Goal: Information Seeking & Learning: Learn about a topic

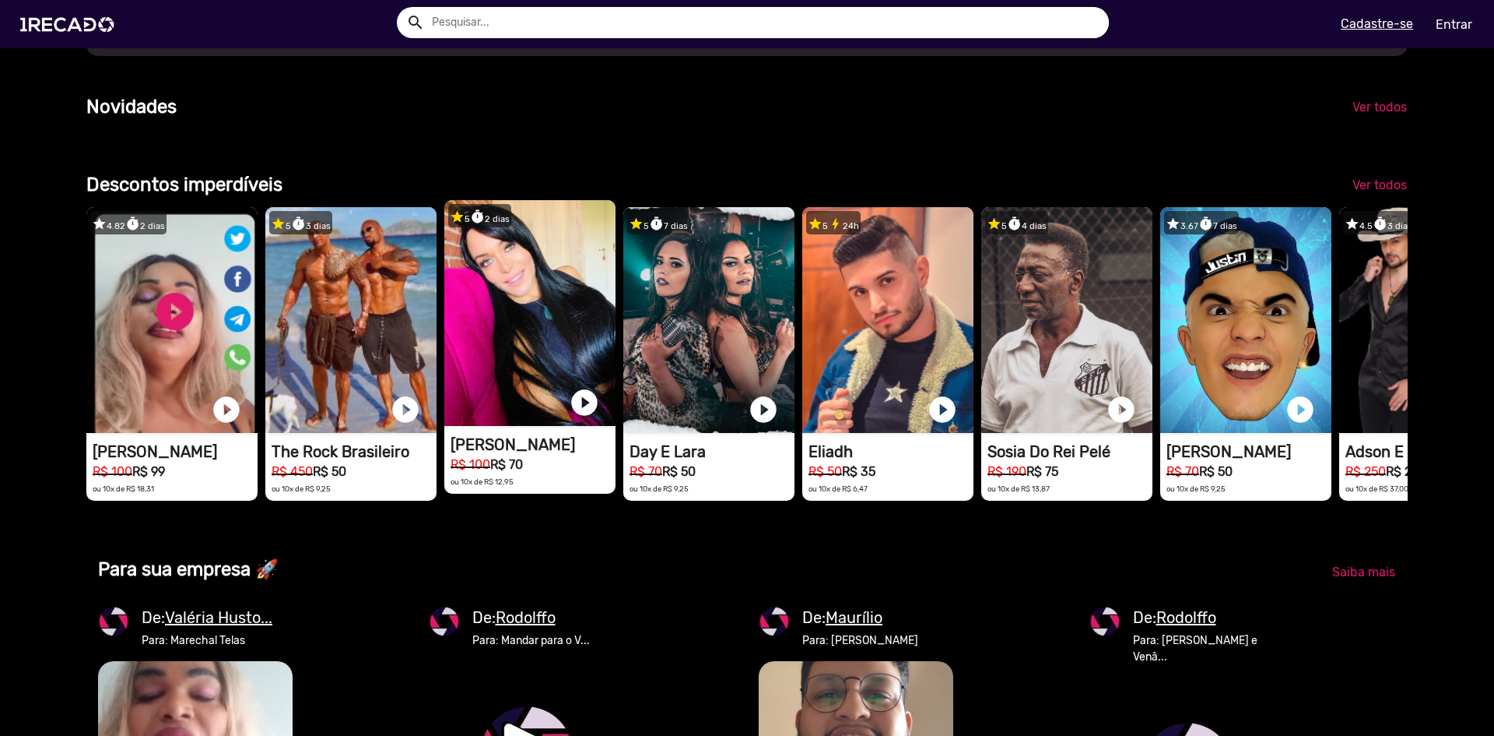
scroll to position [467, 0]
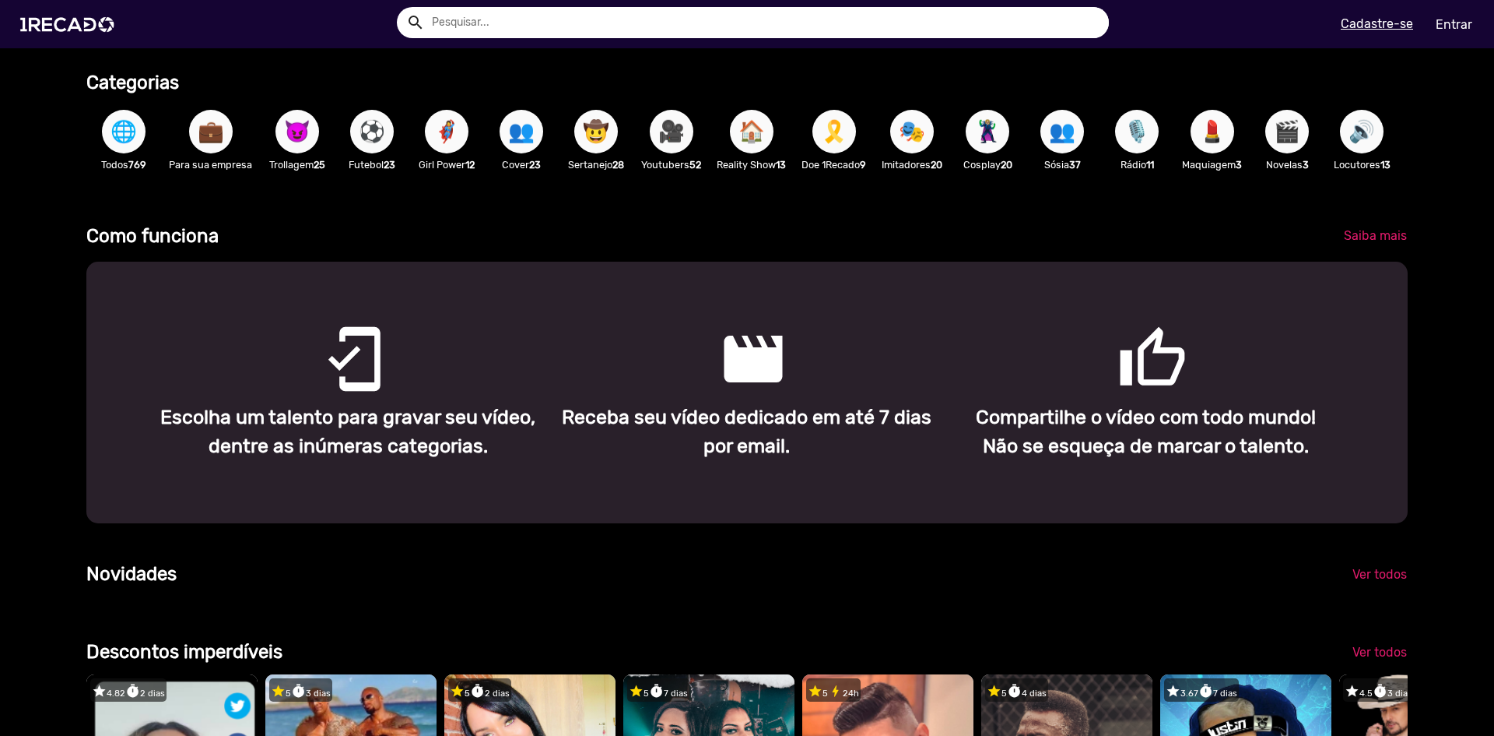
click at [600, 33] on input "text" at bounding box center [764, 22] width 689 height 31
type input "[PERSON_NAME]"
click at [401, 8] on button "search" at bounding box center [414, 21] width 27 height 27
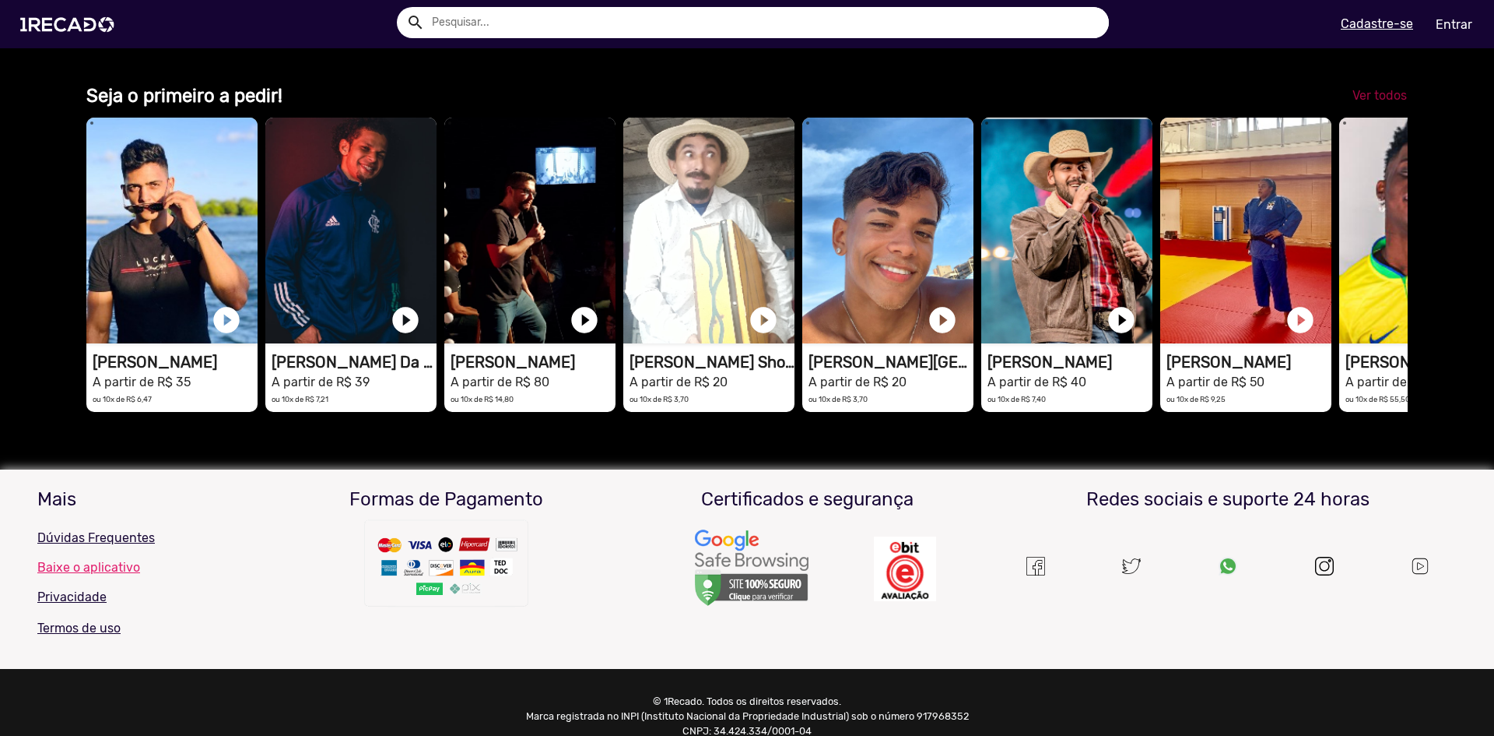
click at [1375, 103] on span "Ver todos" at bounding box center [1380, 95] width 54 height 15
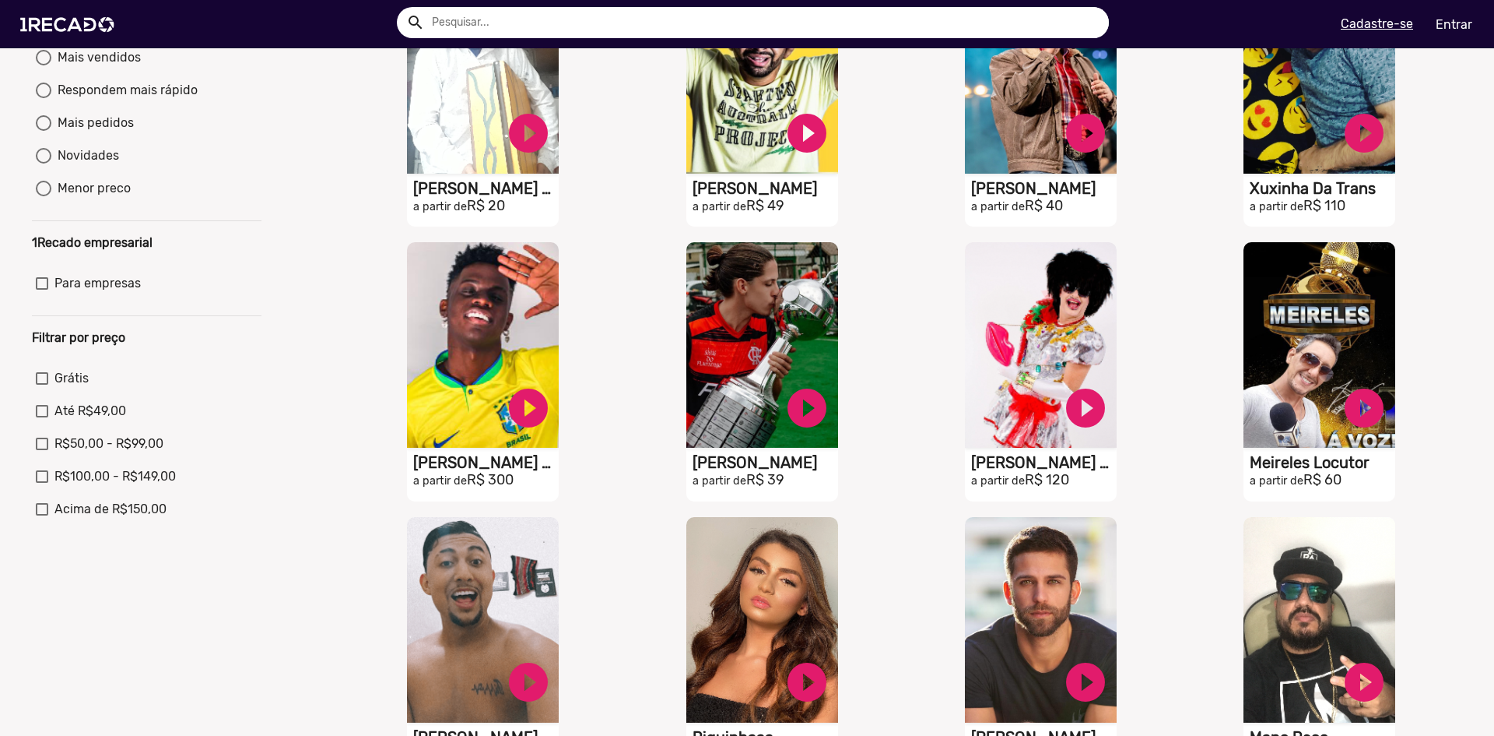
click at [86, 100] on div "Respondem mais rápido" at bounding box center [124, 90] width 146 height 19
click at [44, 99] on input "Respondem mais rápido" at bounding box center [43, 98] width 1 height 1
radio input "true"
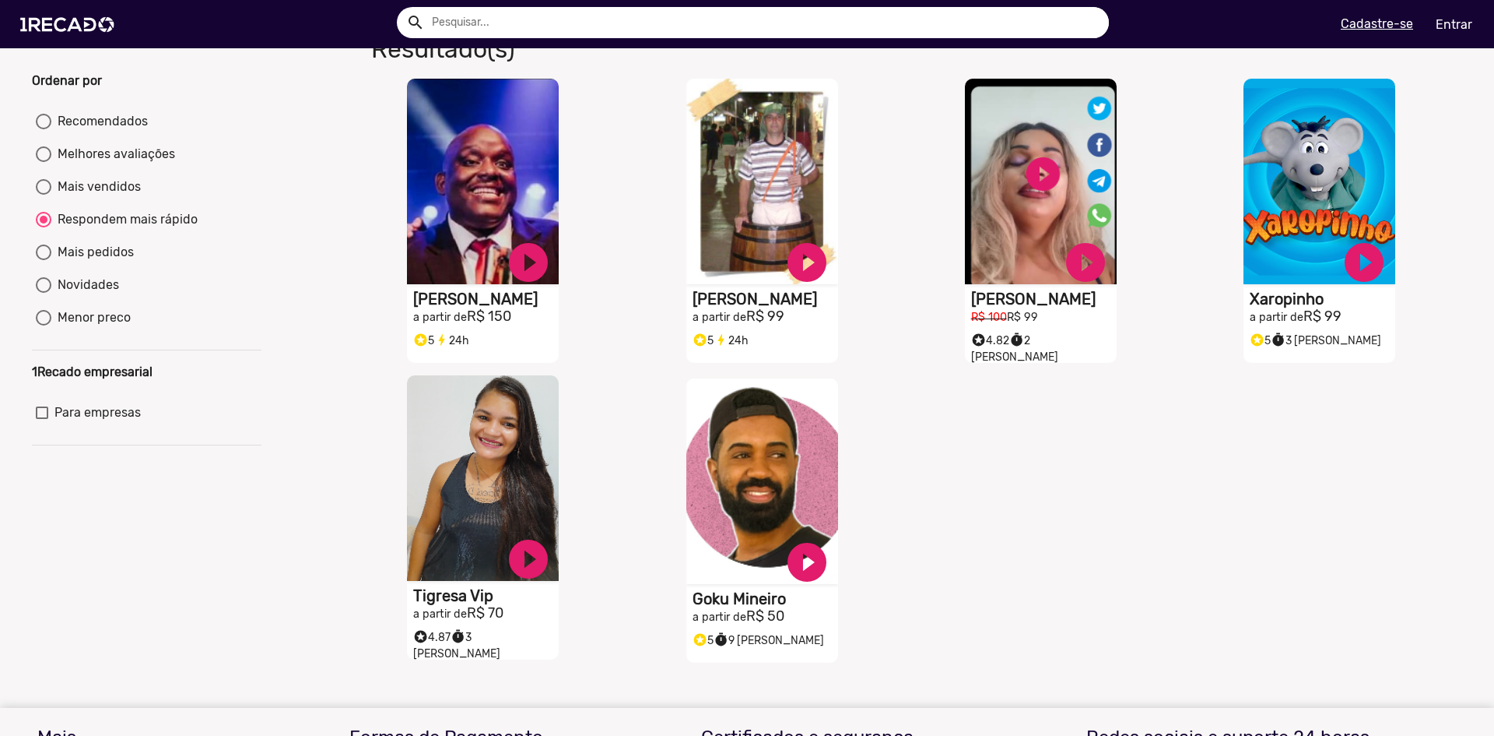
scroll to position [78, 0]
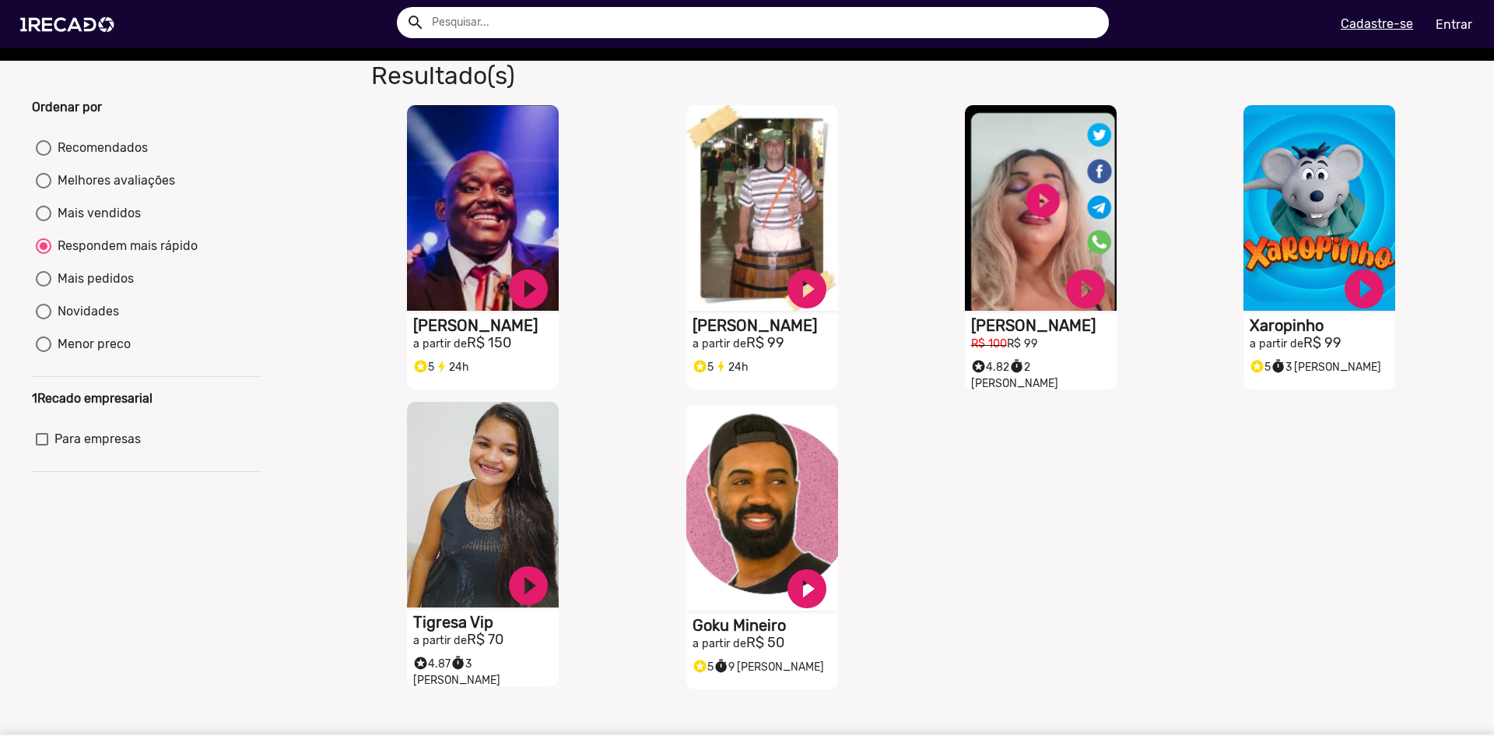
click at [502, 449] on video "S1RECADO vídeos dedicados para fãs e empresas" at bounding box center [483, 504] width 152 height 205
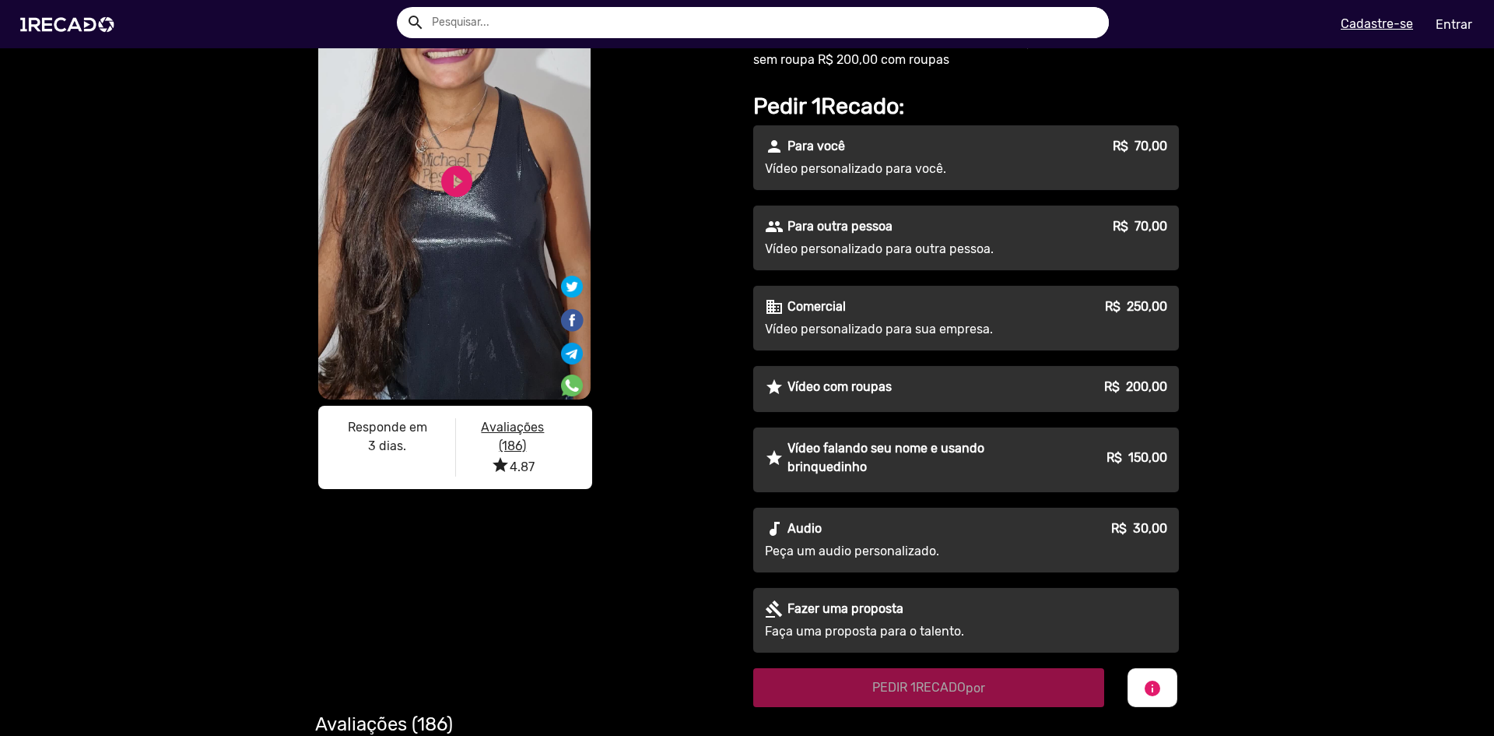
scroll to position [156, 0]
click at [830, 545] on p "Peça um audio personalizado." at bounding box center [906, 550] width 282 height 19
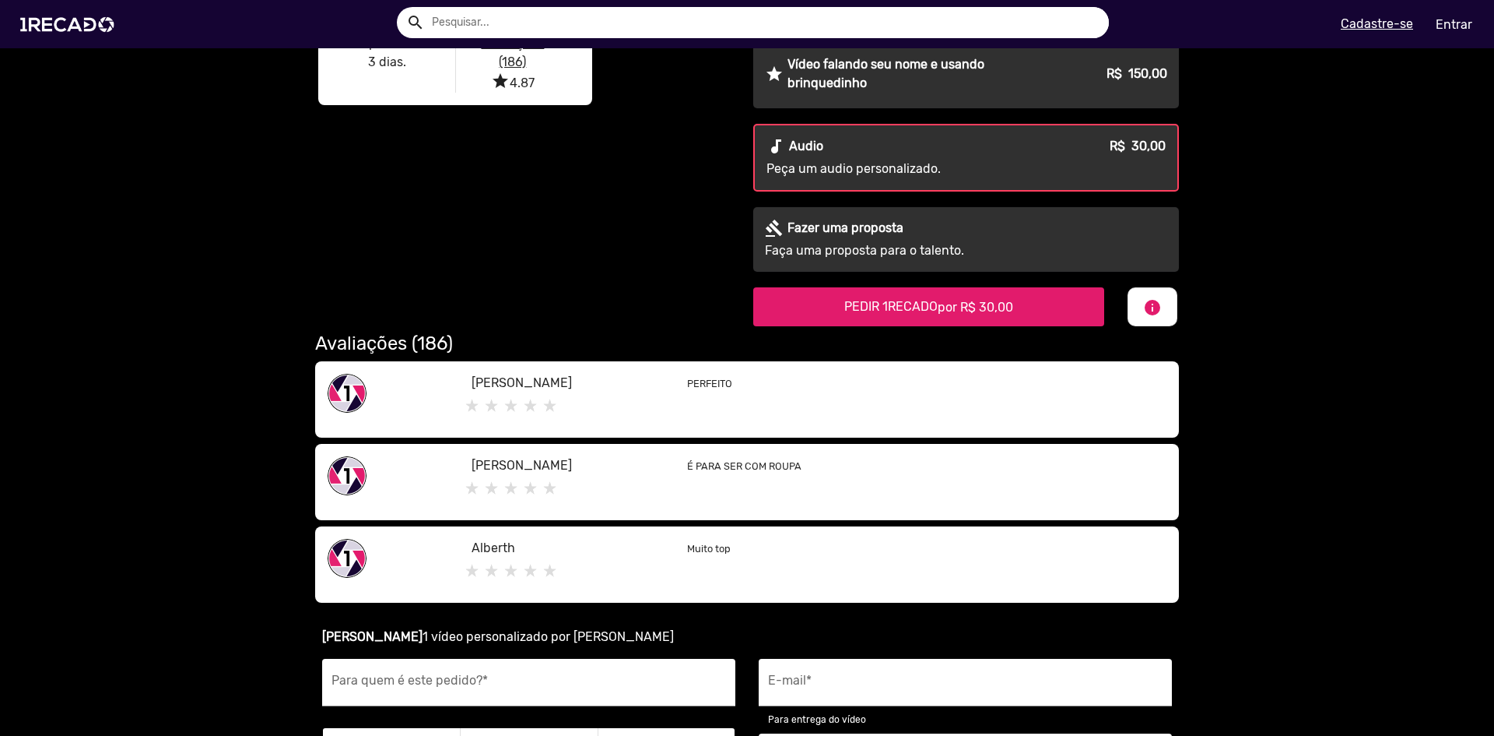
scroll to position [623, 0]
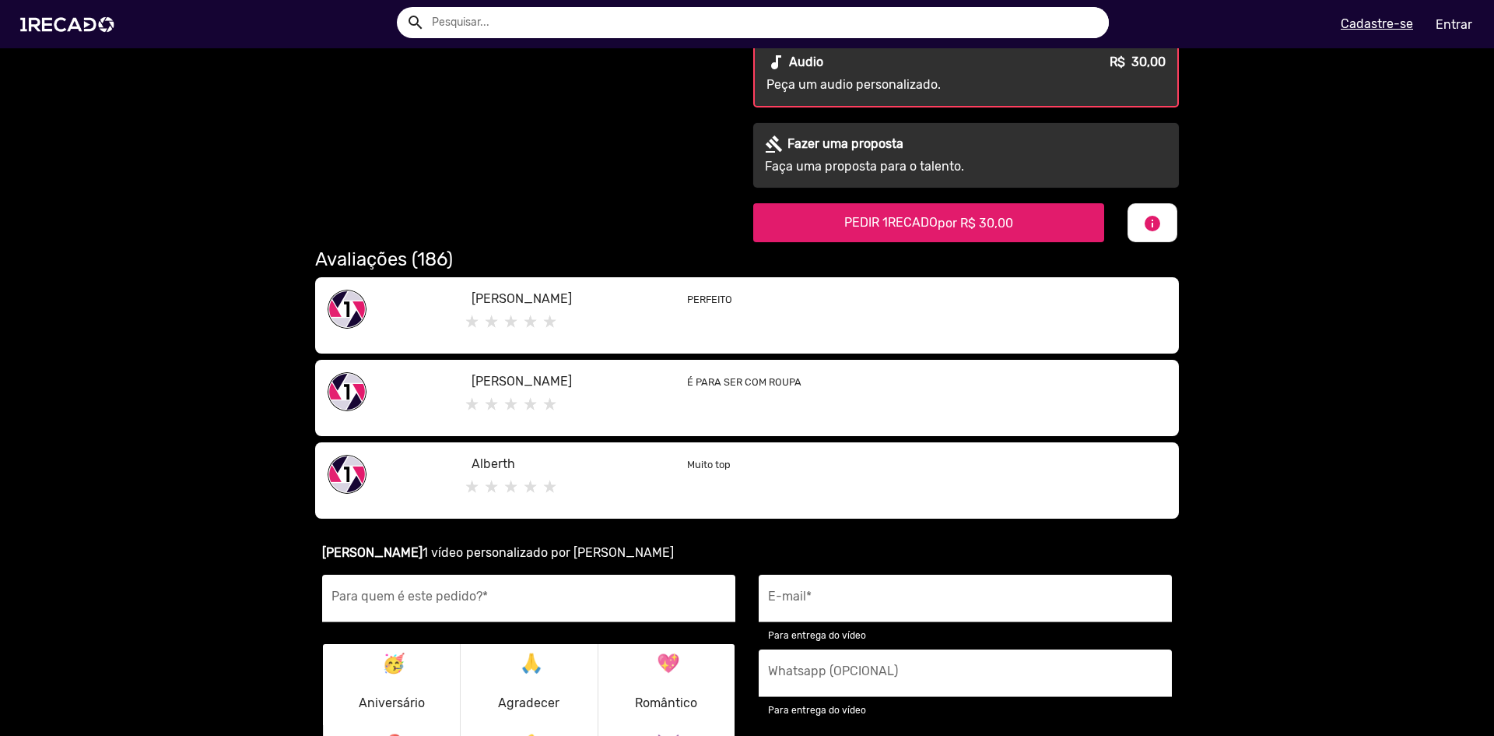
click at [417, 263] on h2 "Avaliações (186)" at bounding box center [747, 259] width 864 height 23
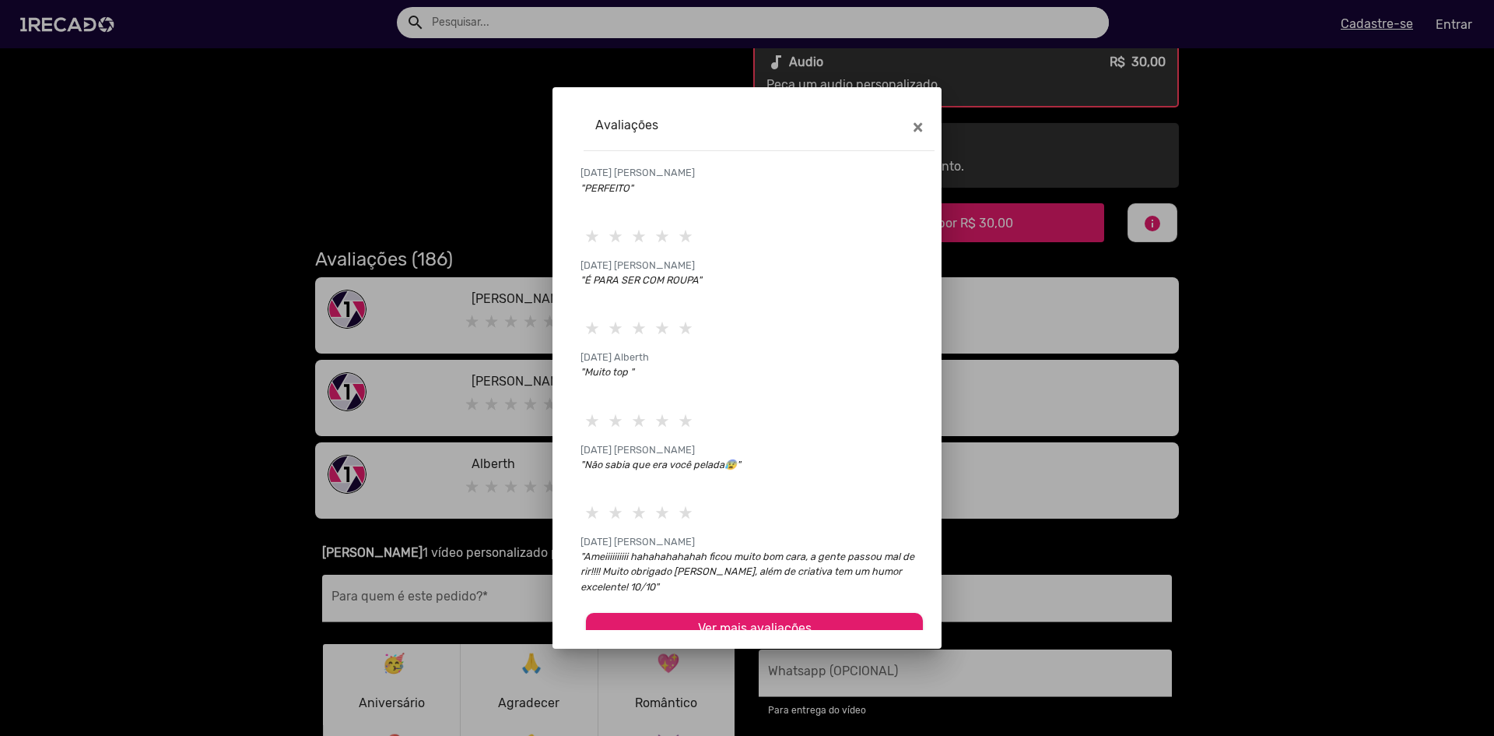
scroll to position [44, 0]
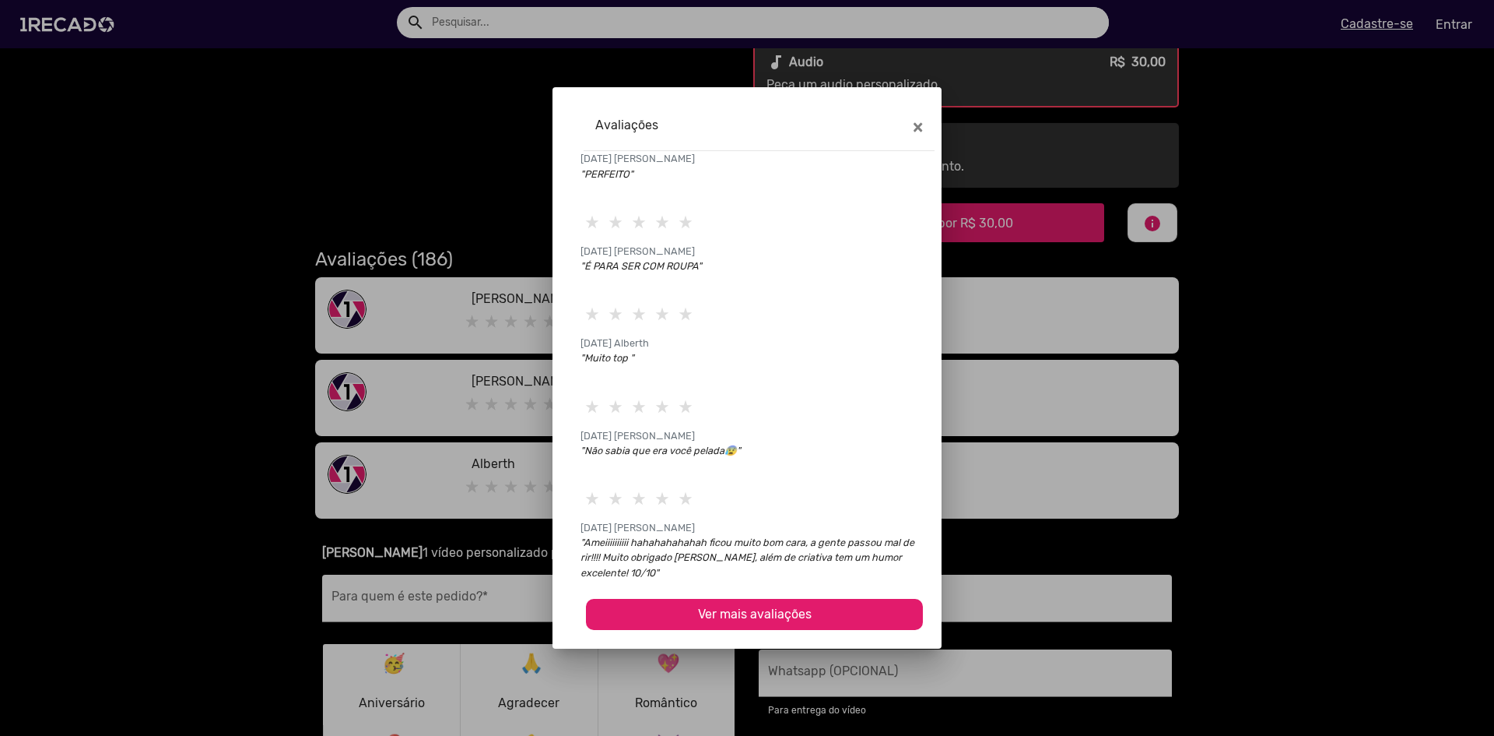
click at [736, 611] on span "Ver mais avaliações" at bounding box center [755, 613] width 114 height 15
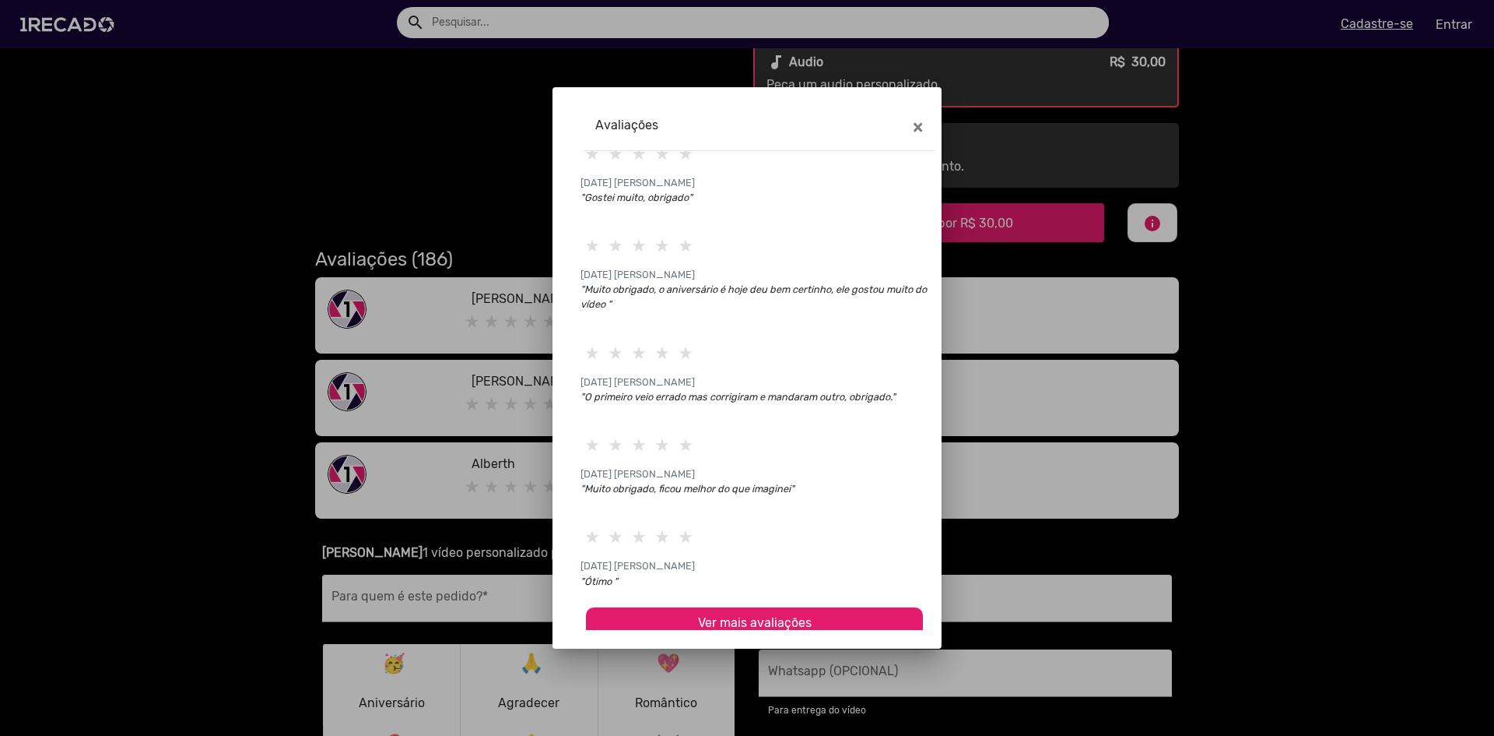
scroll to position [519, 0]
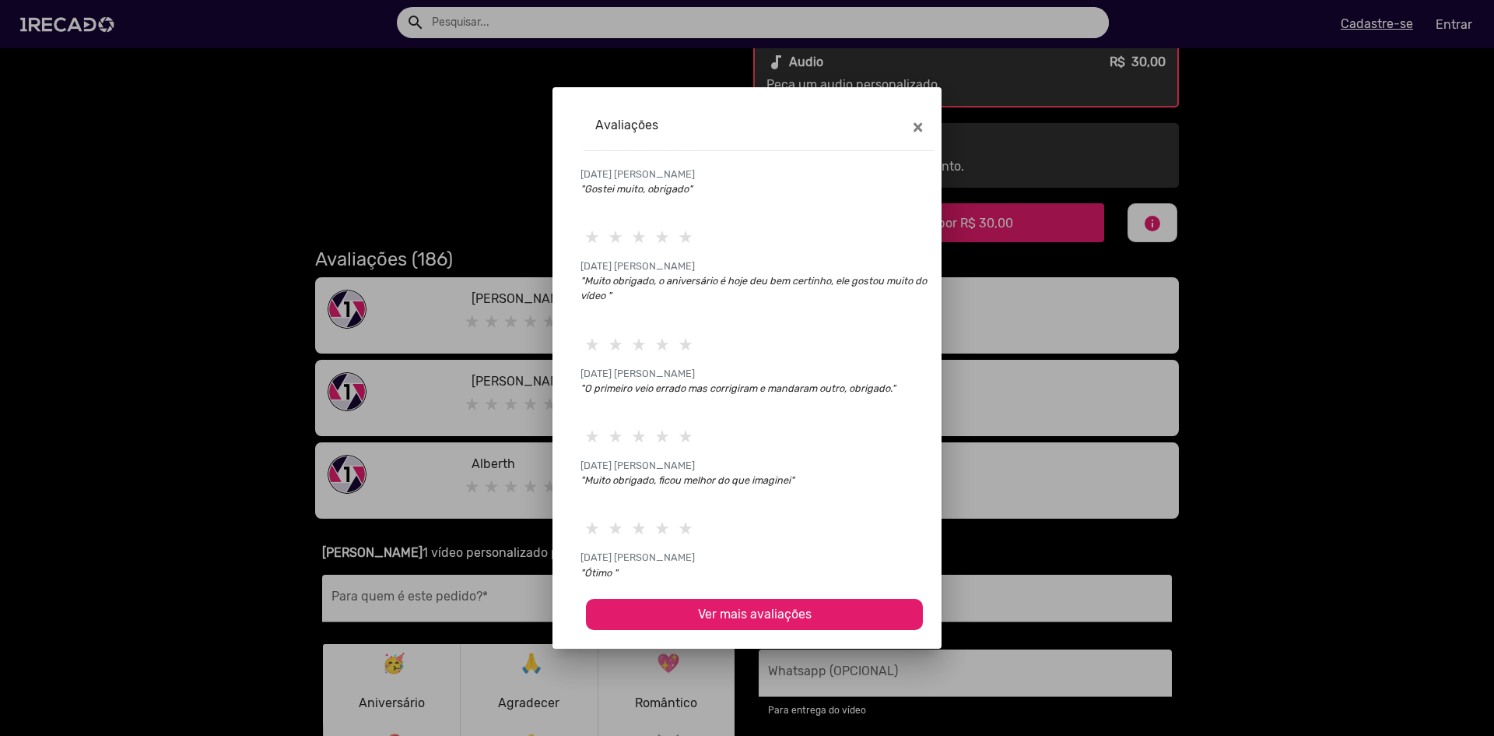
click at [745, 612] on span "Ver mais avaliações" at bounding box center [755, 613] width 114 height 15
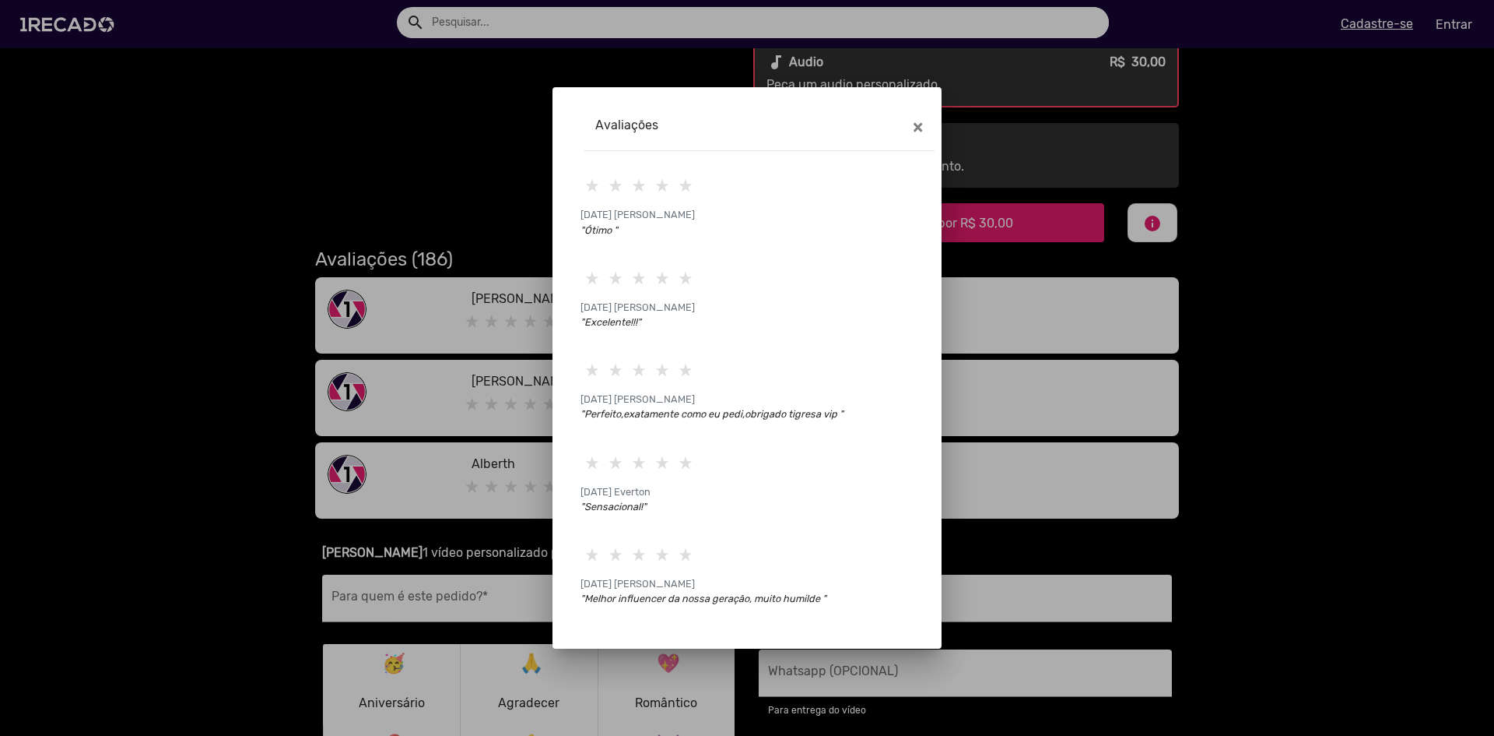
scroll to position [980, 0]
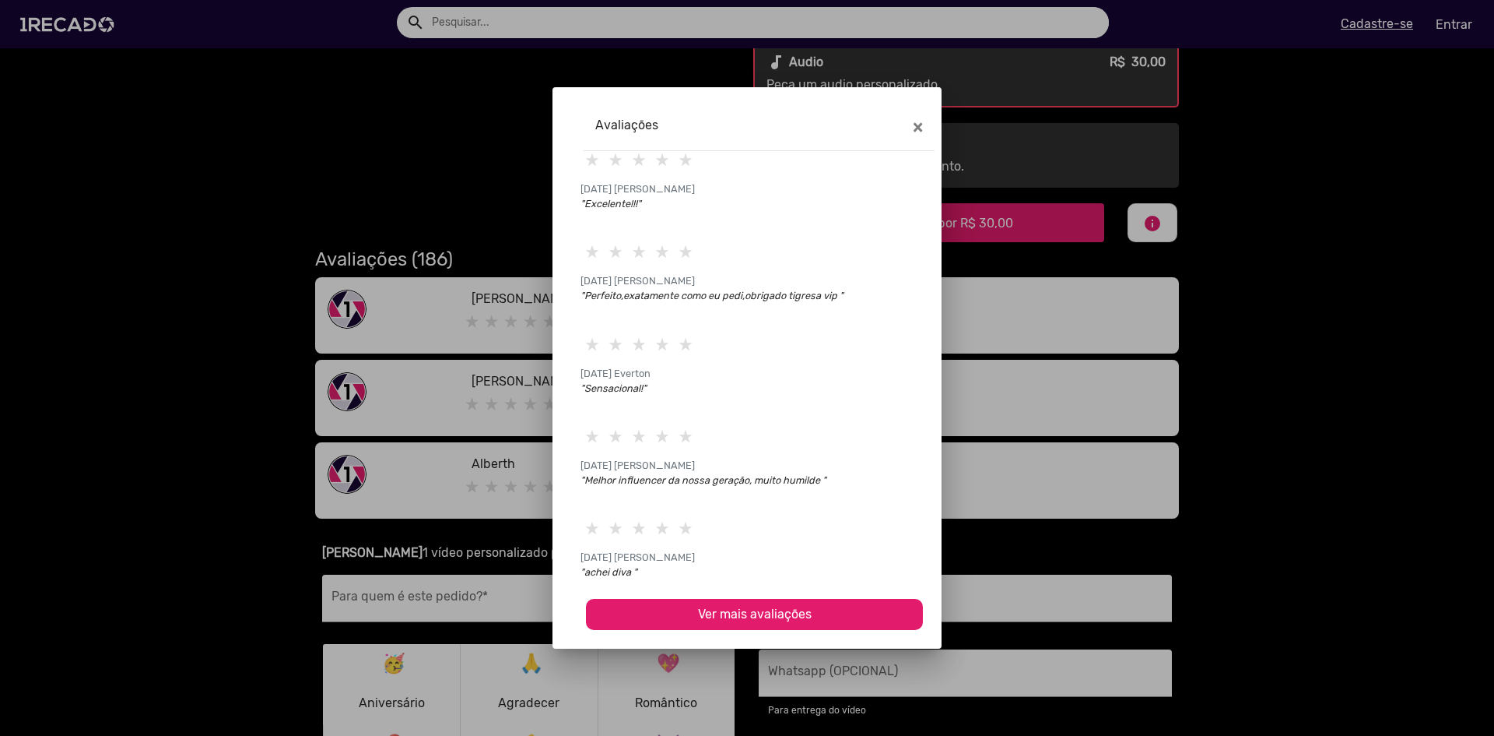
click at [770, 614] on span "Ver mais avaliações" at bounding box center [755, 613] width 114 height 15
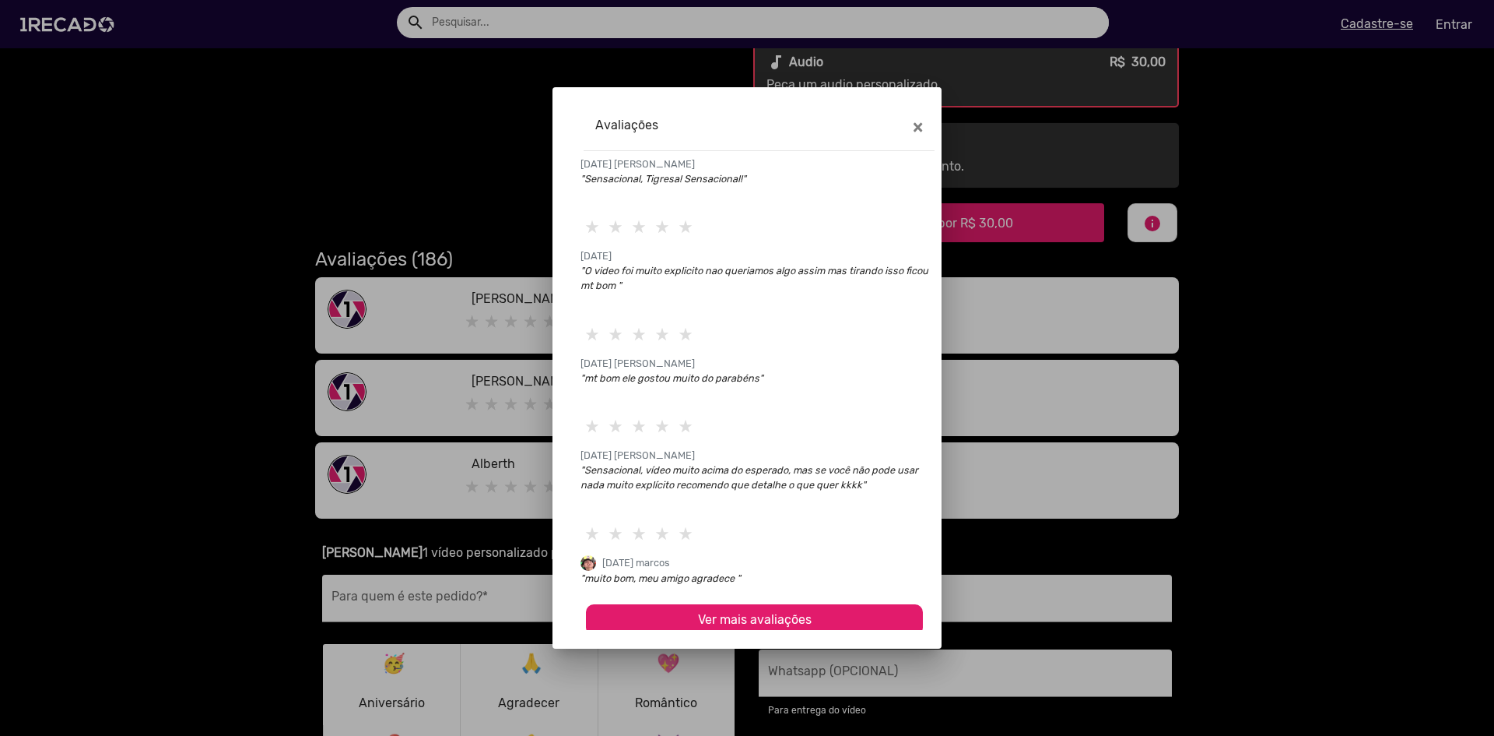
scroll to position [1471, 0]
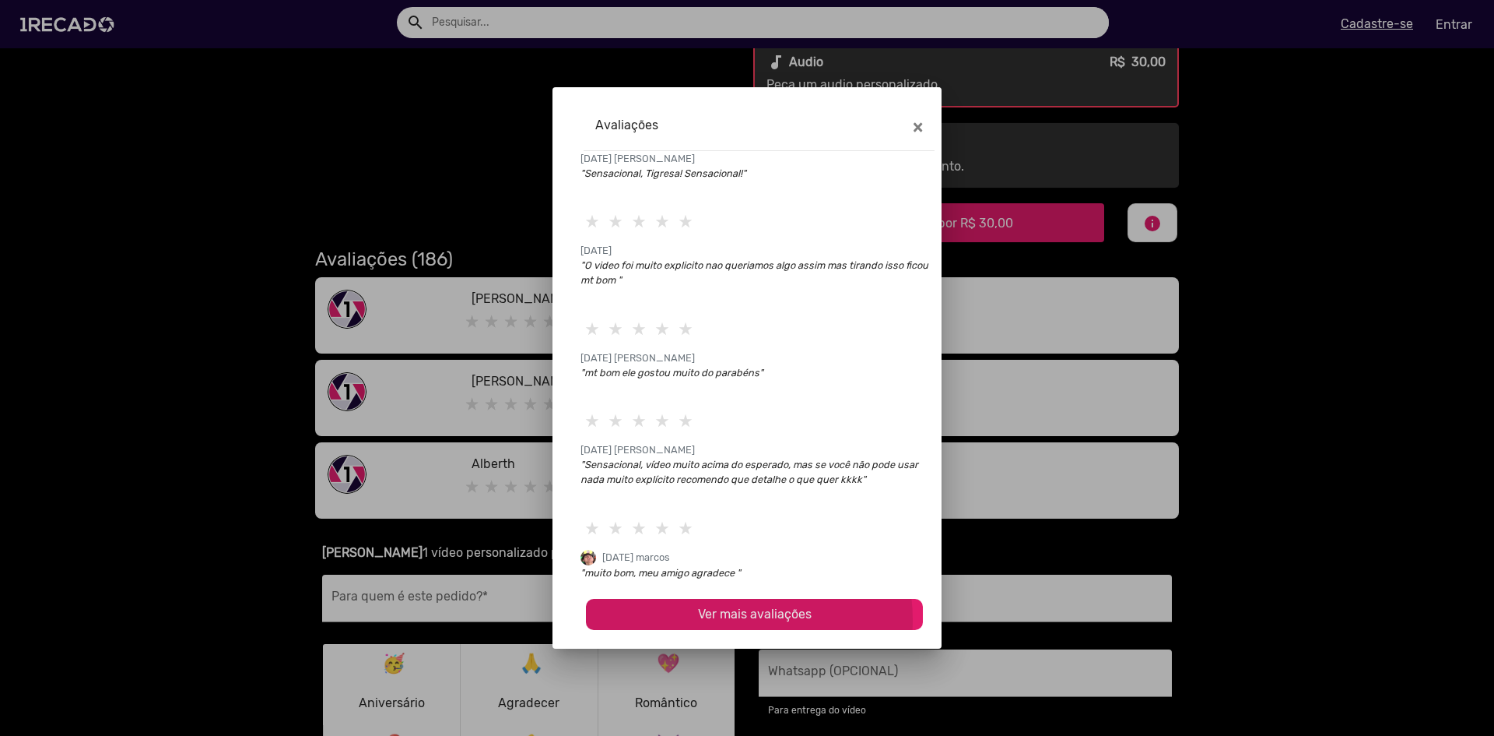
click at [736, 620] on span "Ver mais avaliações" at bounding box center [755, 613] width 114 height 15
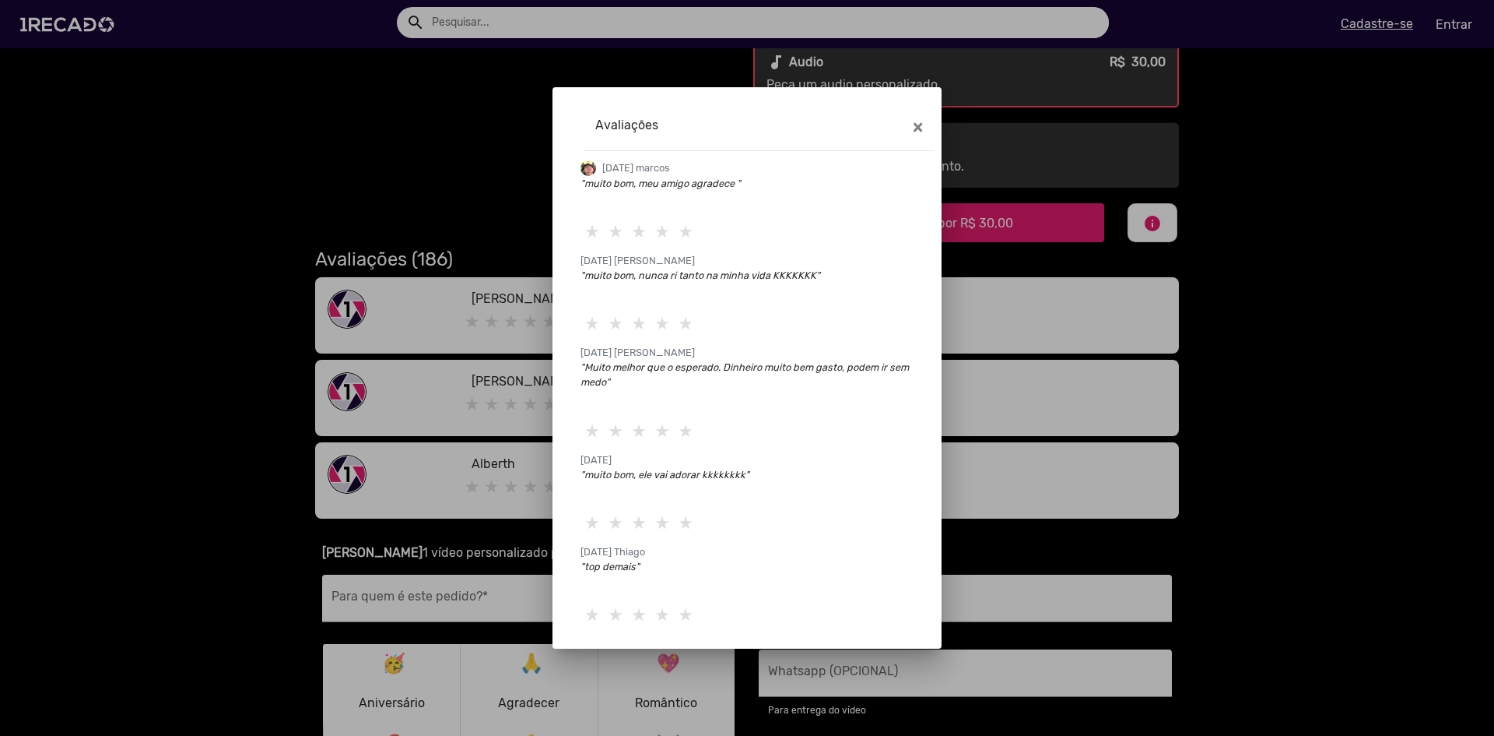
scroll to position [1947, 0]
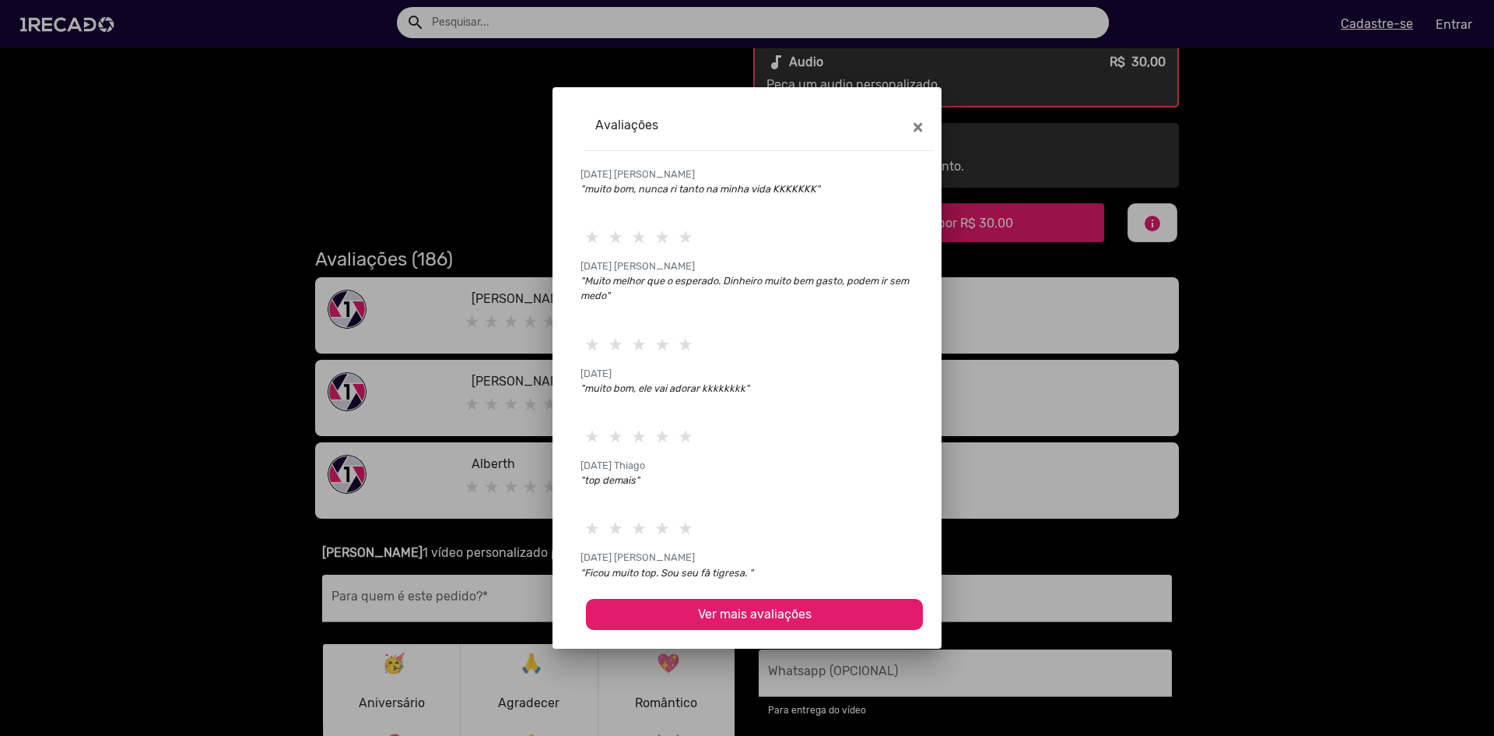
click at [745, 616] on span "Ver mais avaliações" at bounding box center [755, 613] width 114 height 15
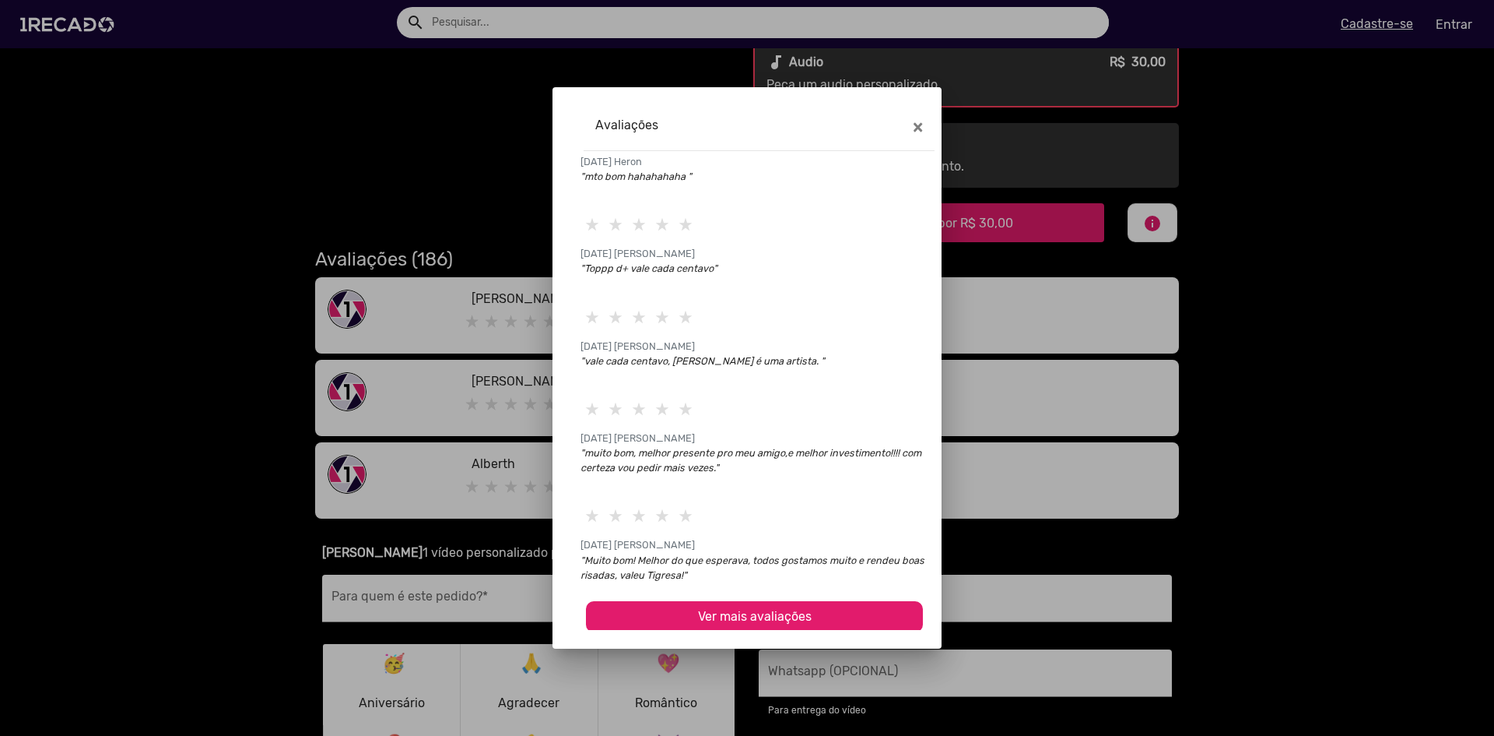
scroll to position [2437, 0]
click at [729, 613] on span "Ver mais avaliações" at bounding box center [755, 613] width 114 height 15
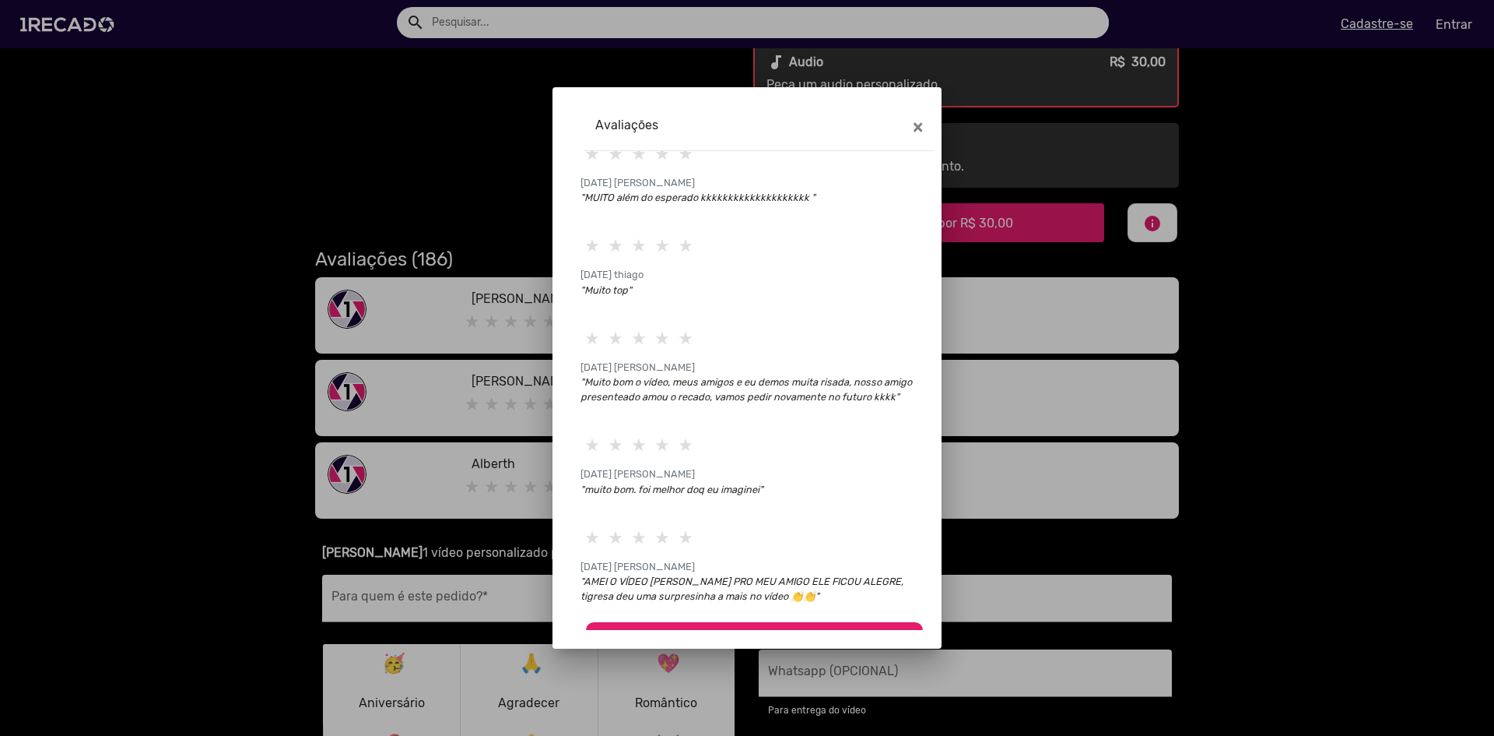
scroll to position [2927, 0]
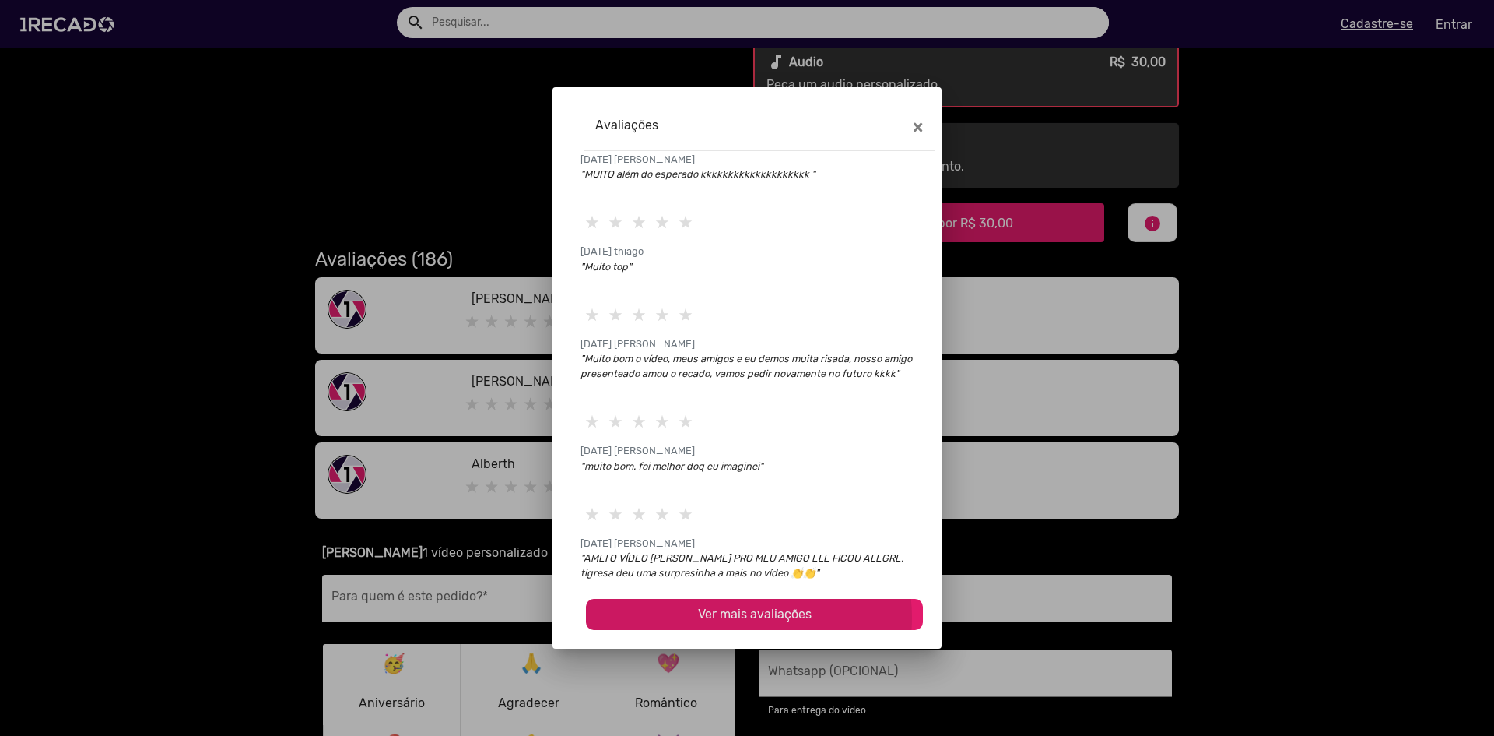
click at [732, 617] on span "Ver mais avaliações" at bounding box center [755, 613] width 114 height 15
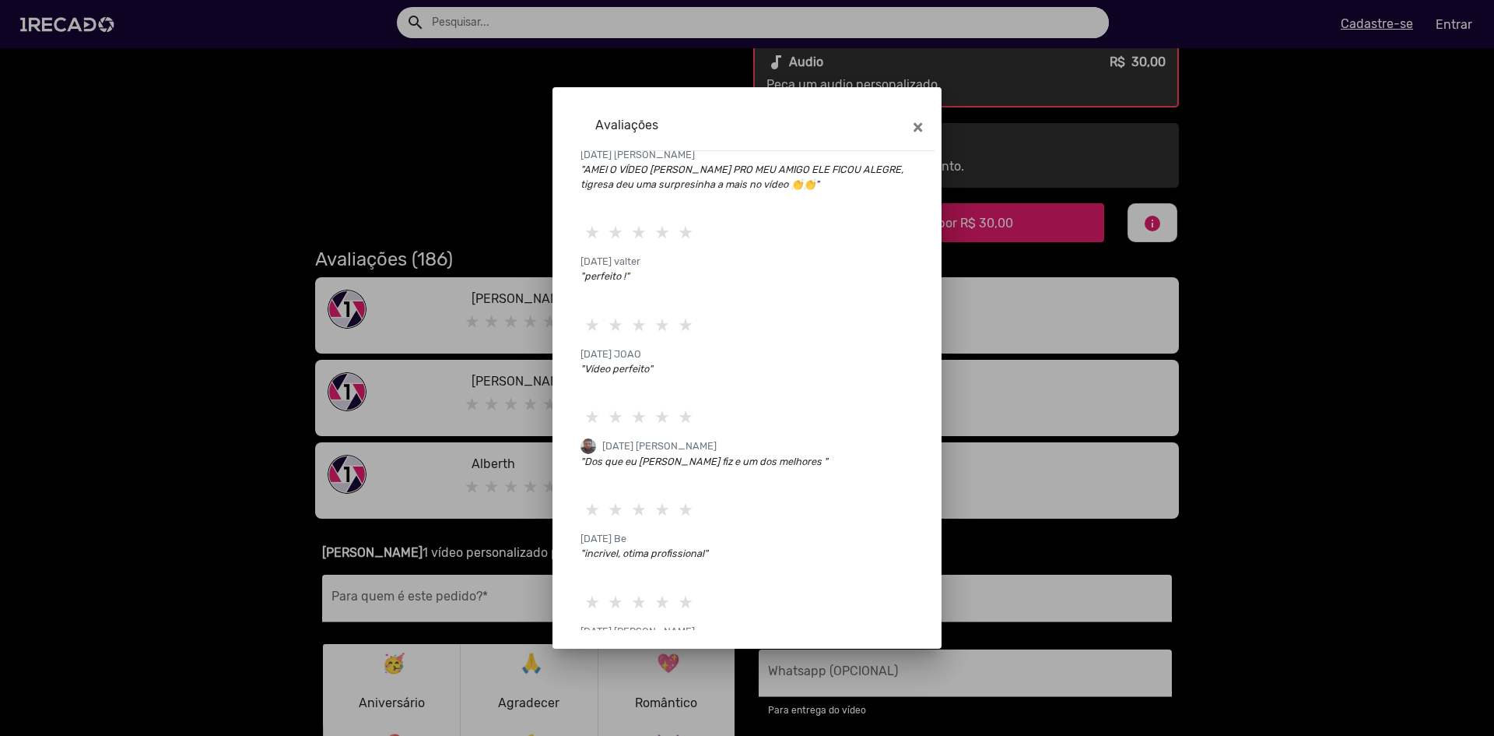
scroll to position [3389, 0]
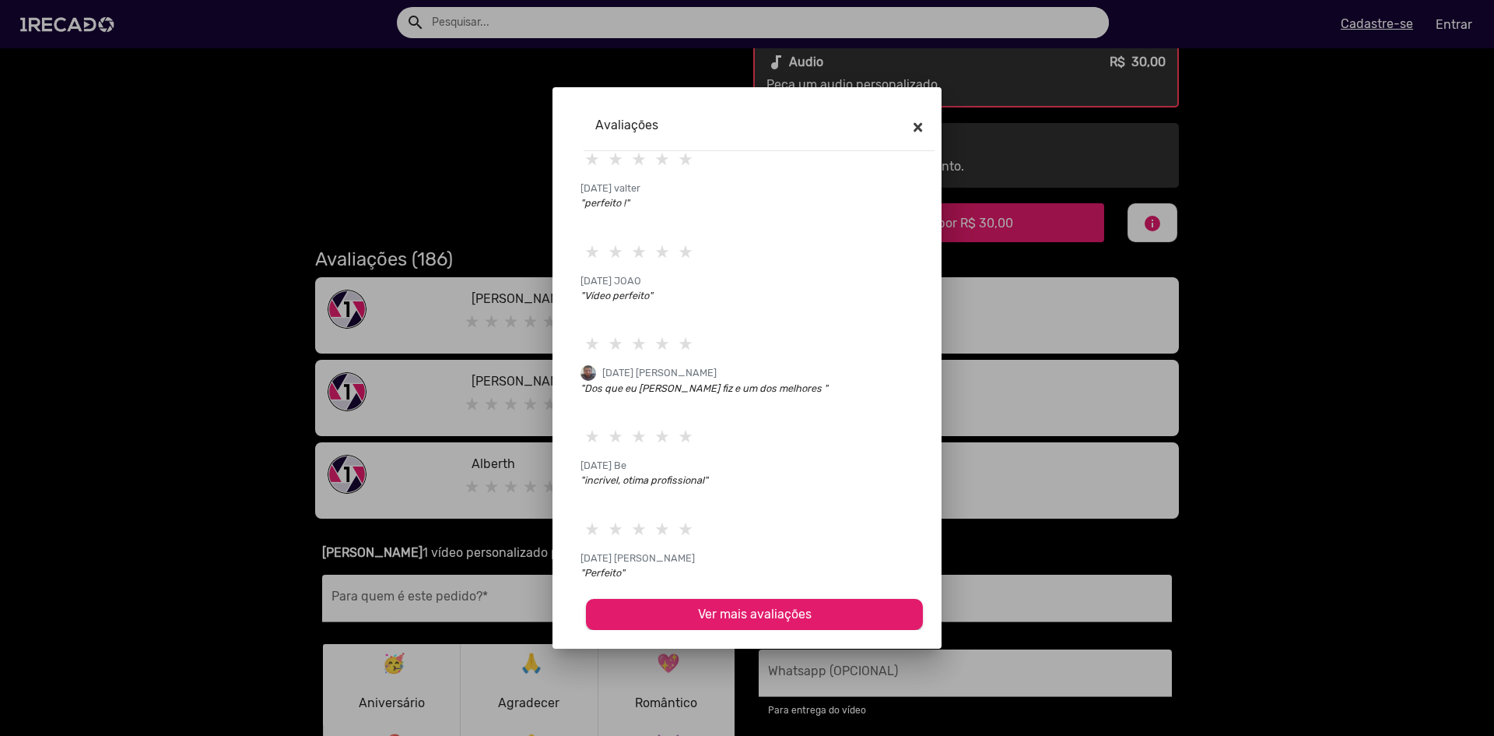
click at [922, 139] on button "×" at bounding box center [918, 127] width 35 height 44
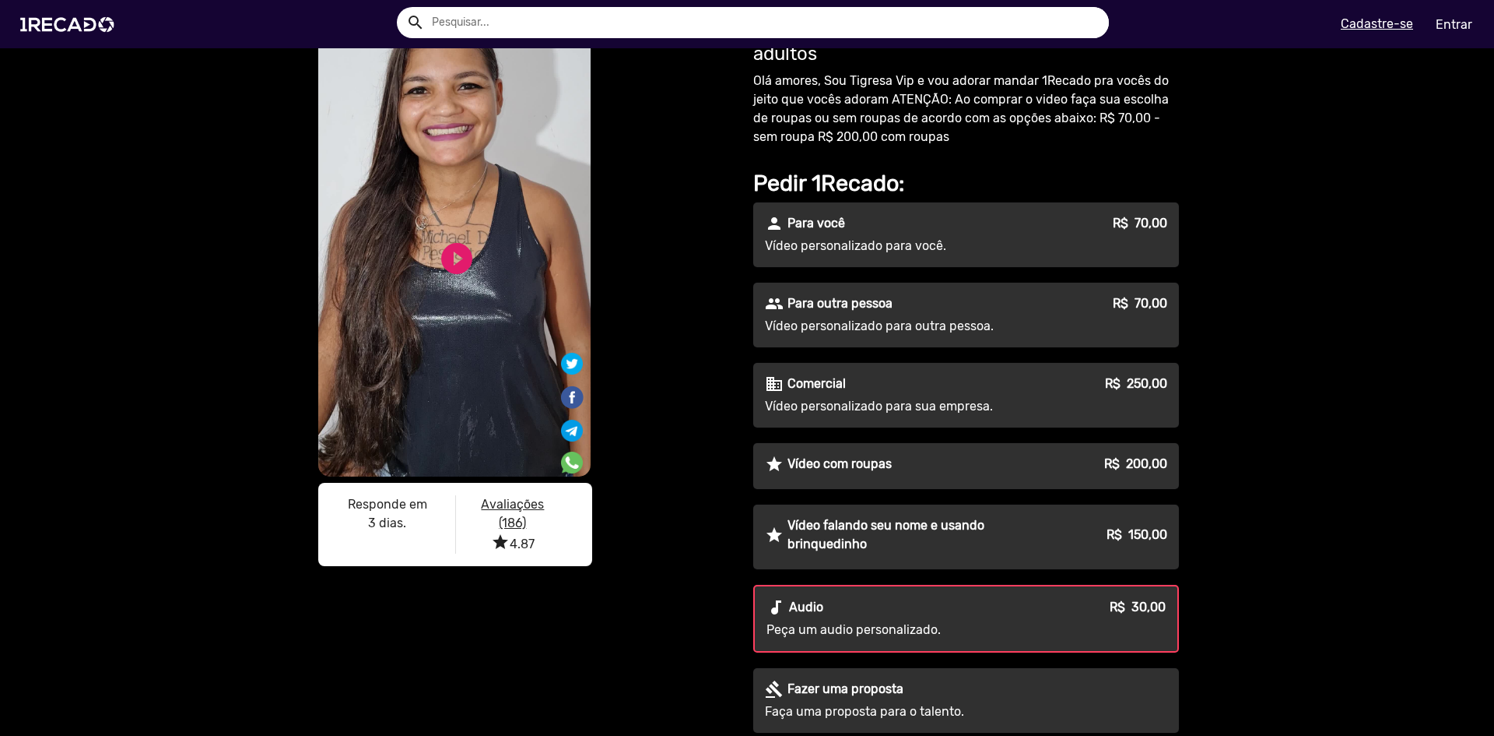
scroll to position [0, 0]
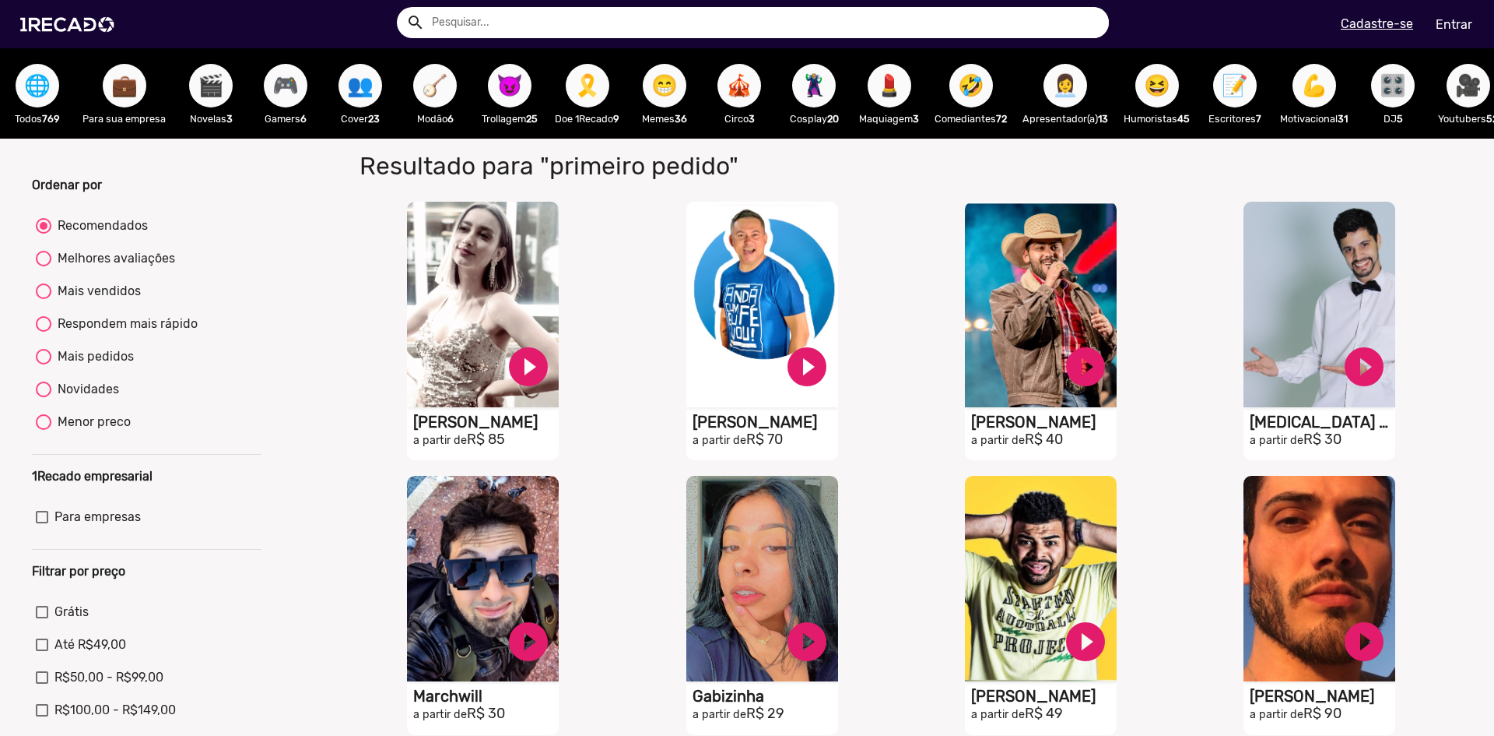
click at [978, 90] on span "🤣" at bounding box center [971, 86] width 26 height 44
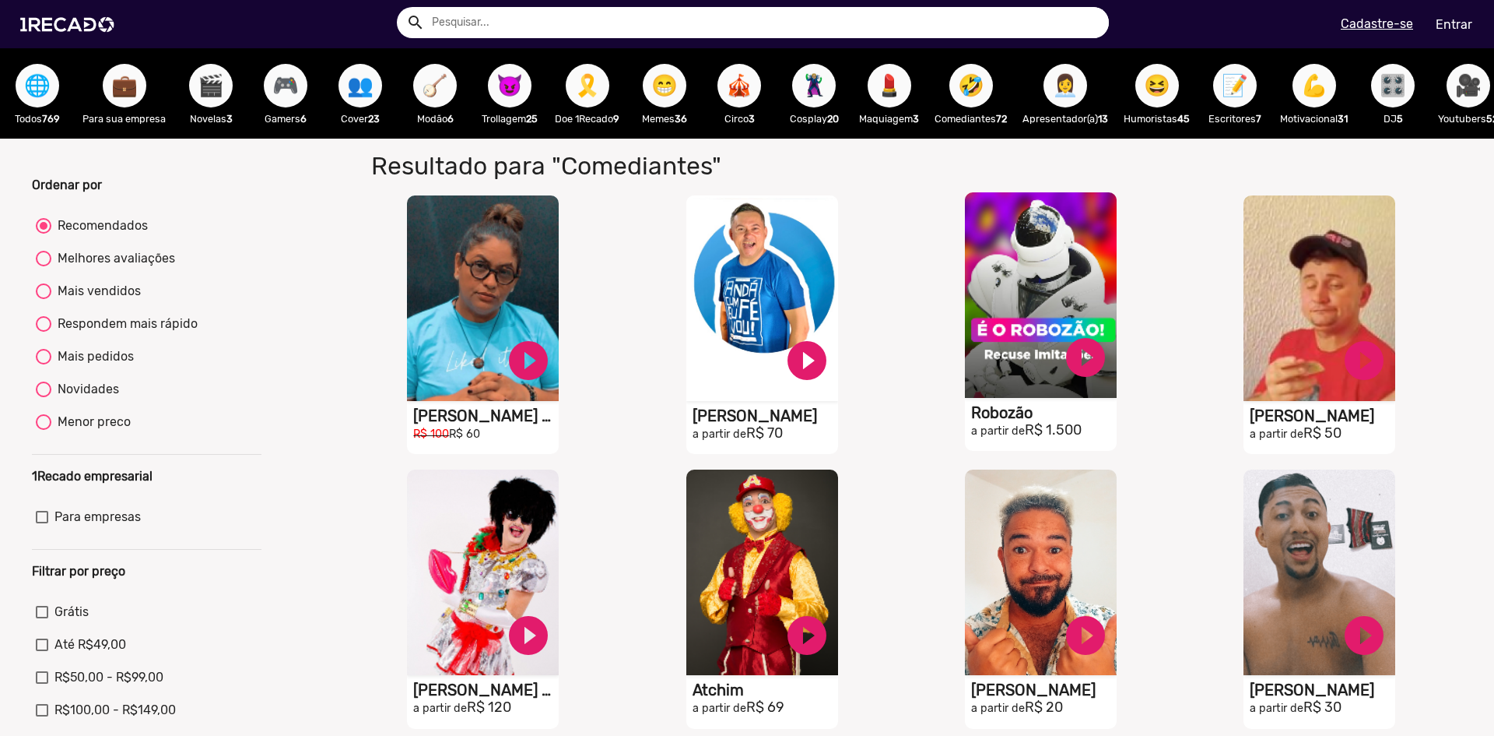
click at [1051, 313] on video "S1RECADO vídeos dedicados para fãs e empresas" at bounding box center [1041, 294] width 152 height 205
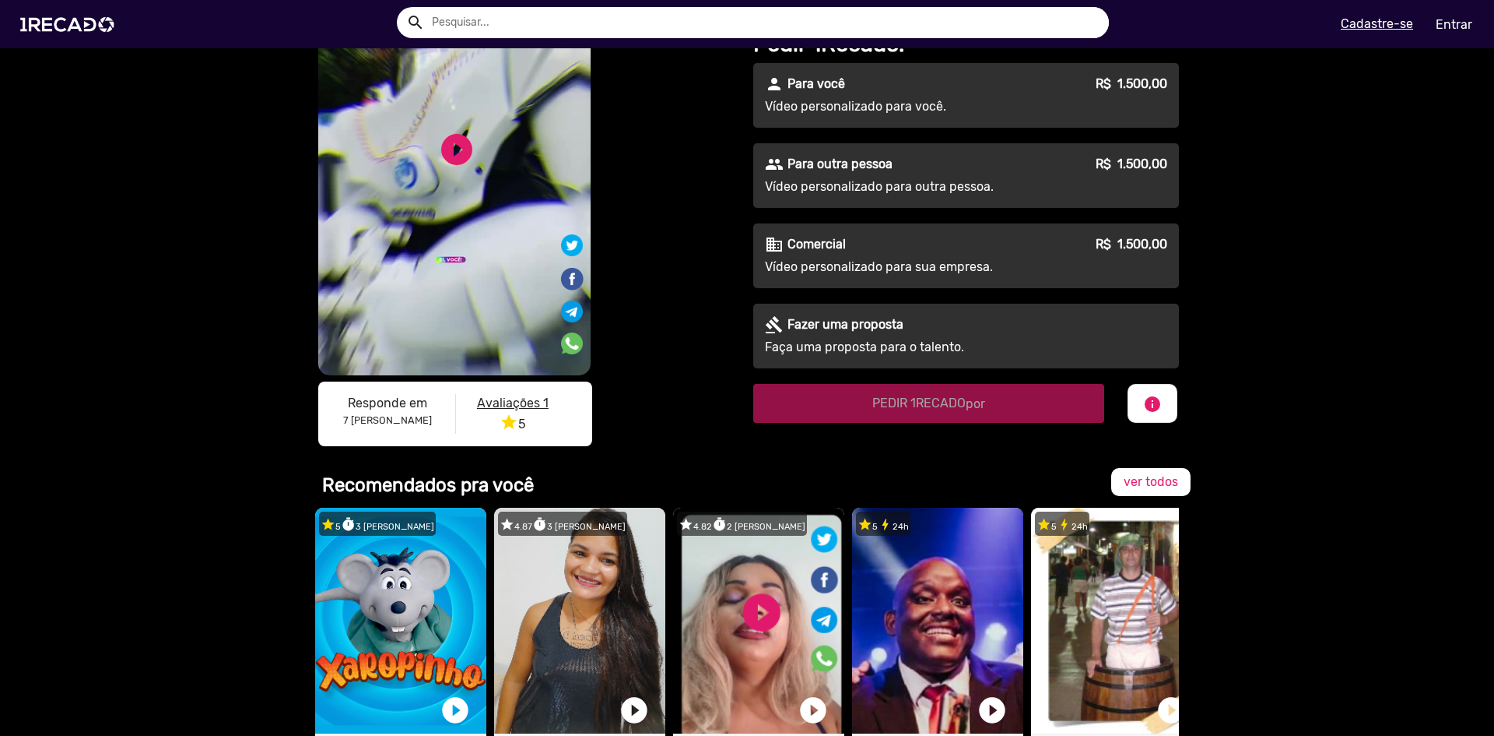
scroll to position [78, 0]
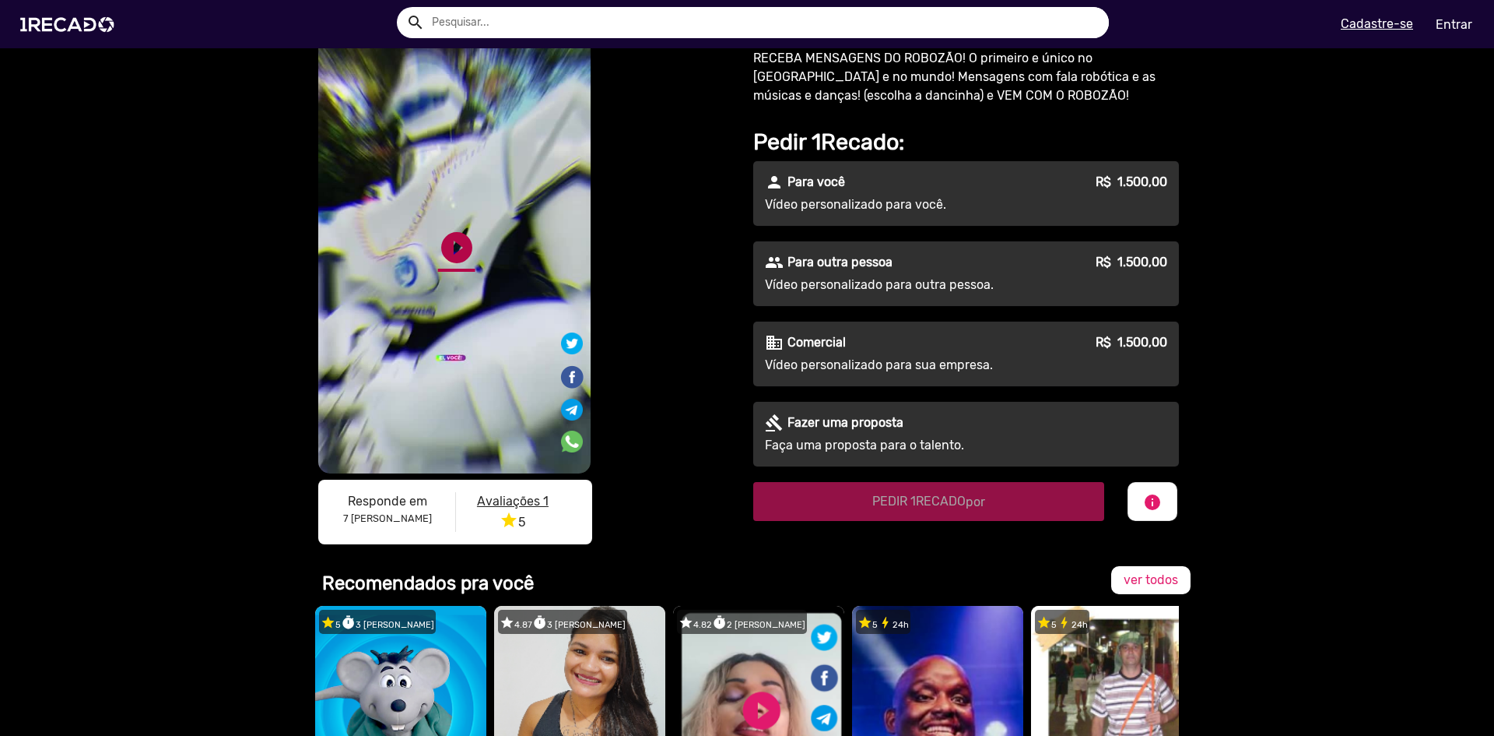
click at [443, 239] on link "play_circle_filled" at bounding box center [456, 247] width 37 height 37
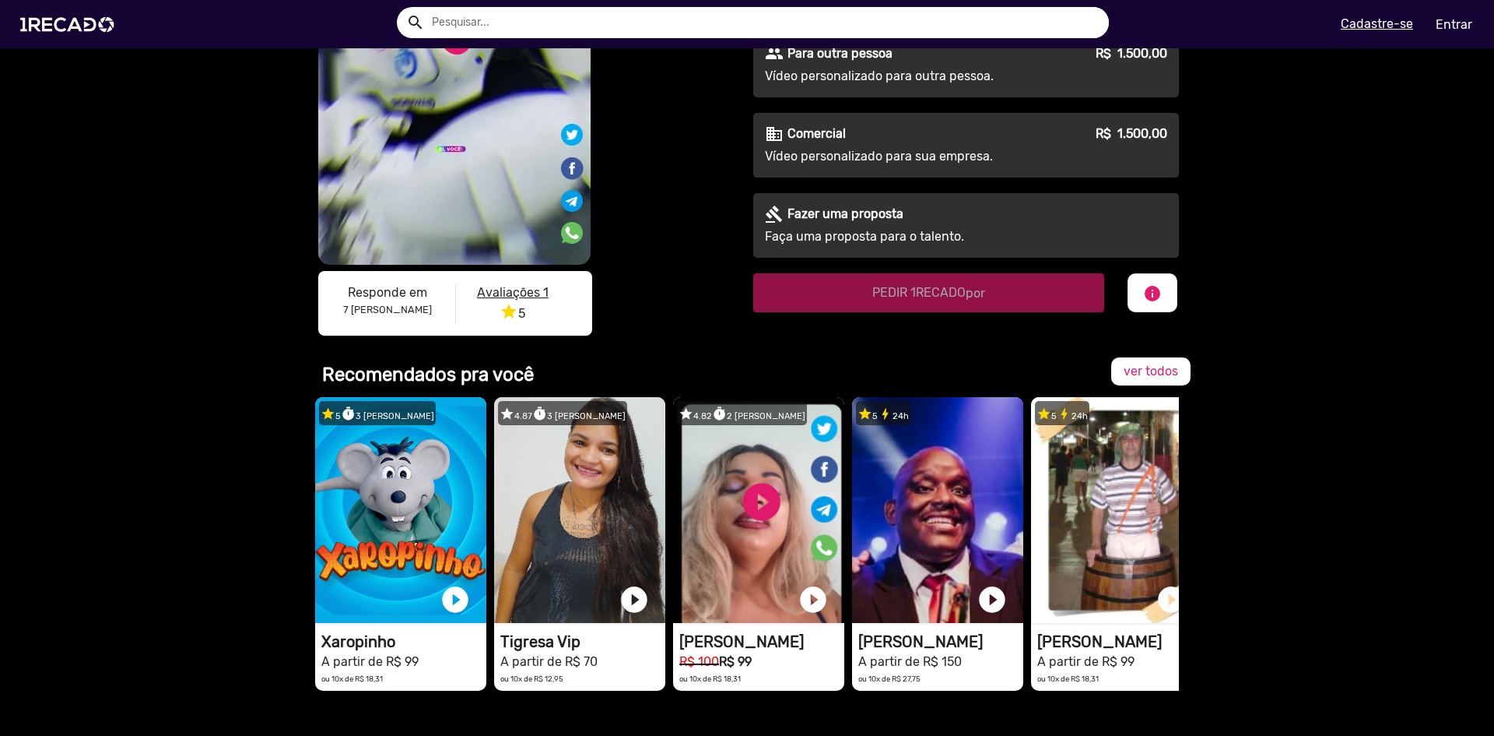
scroll to position [467, 0]
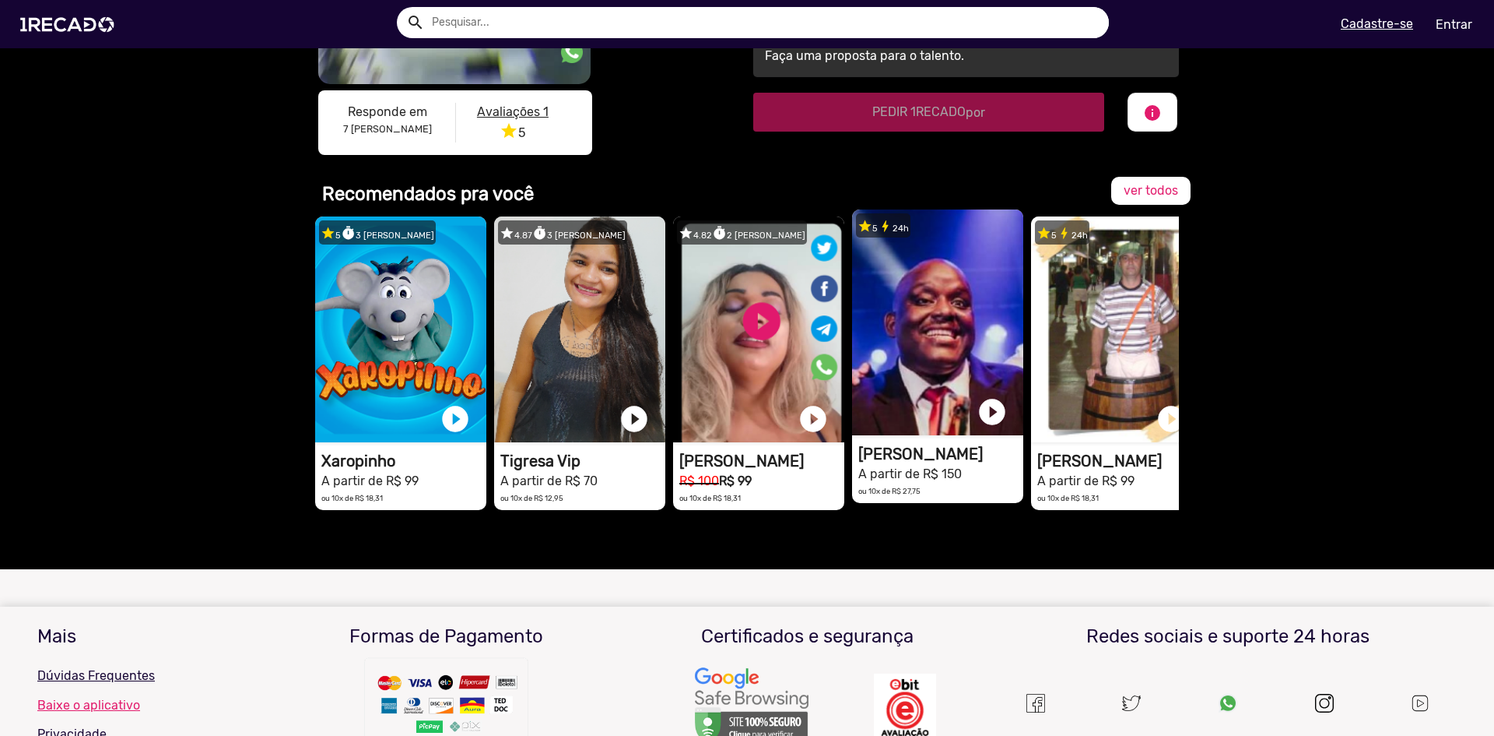
click at [949, 325] on video "1RECADO vídeos dedicados para fãs e empresas" at bounding box center [937, 322] width 171 height 226
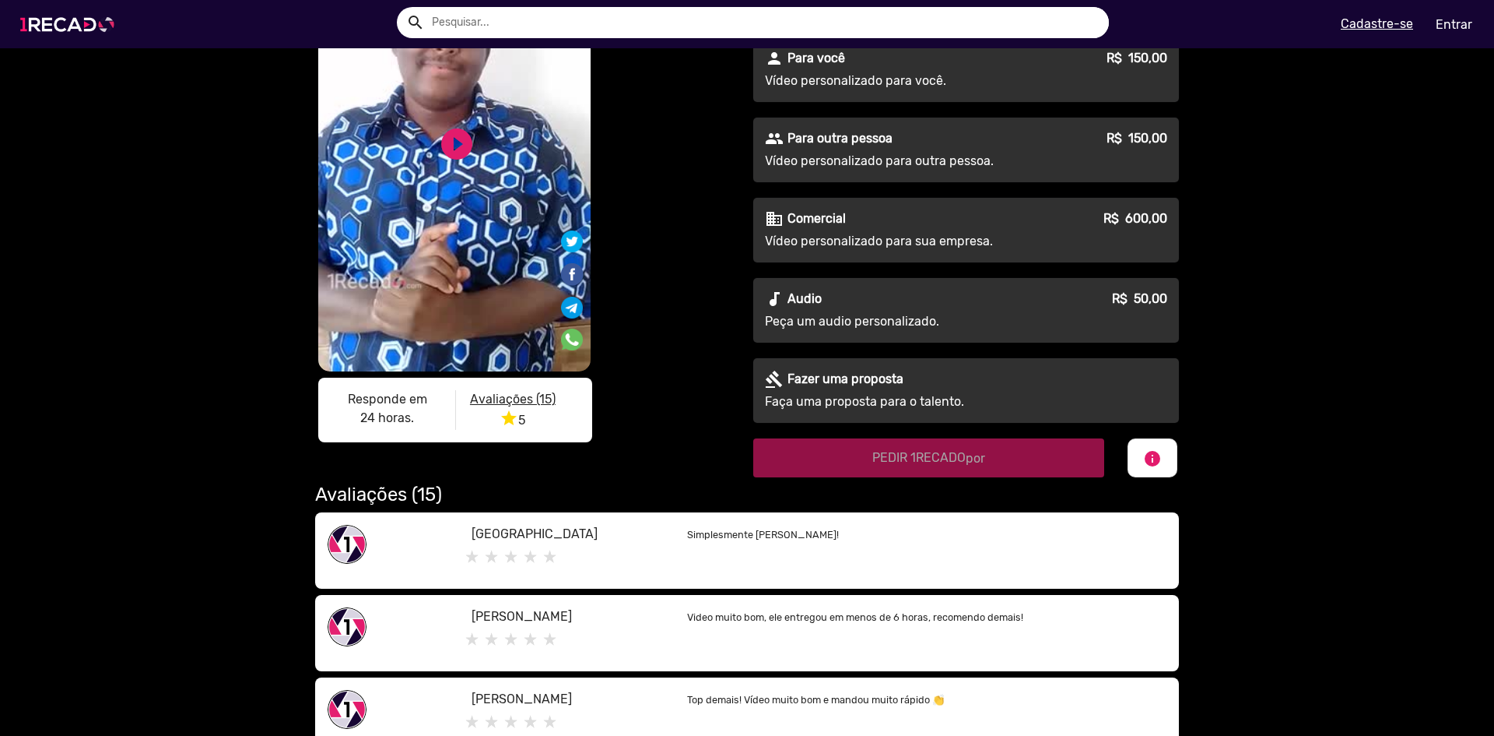
scroll to position [156, 0]
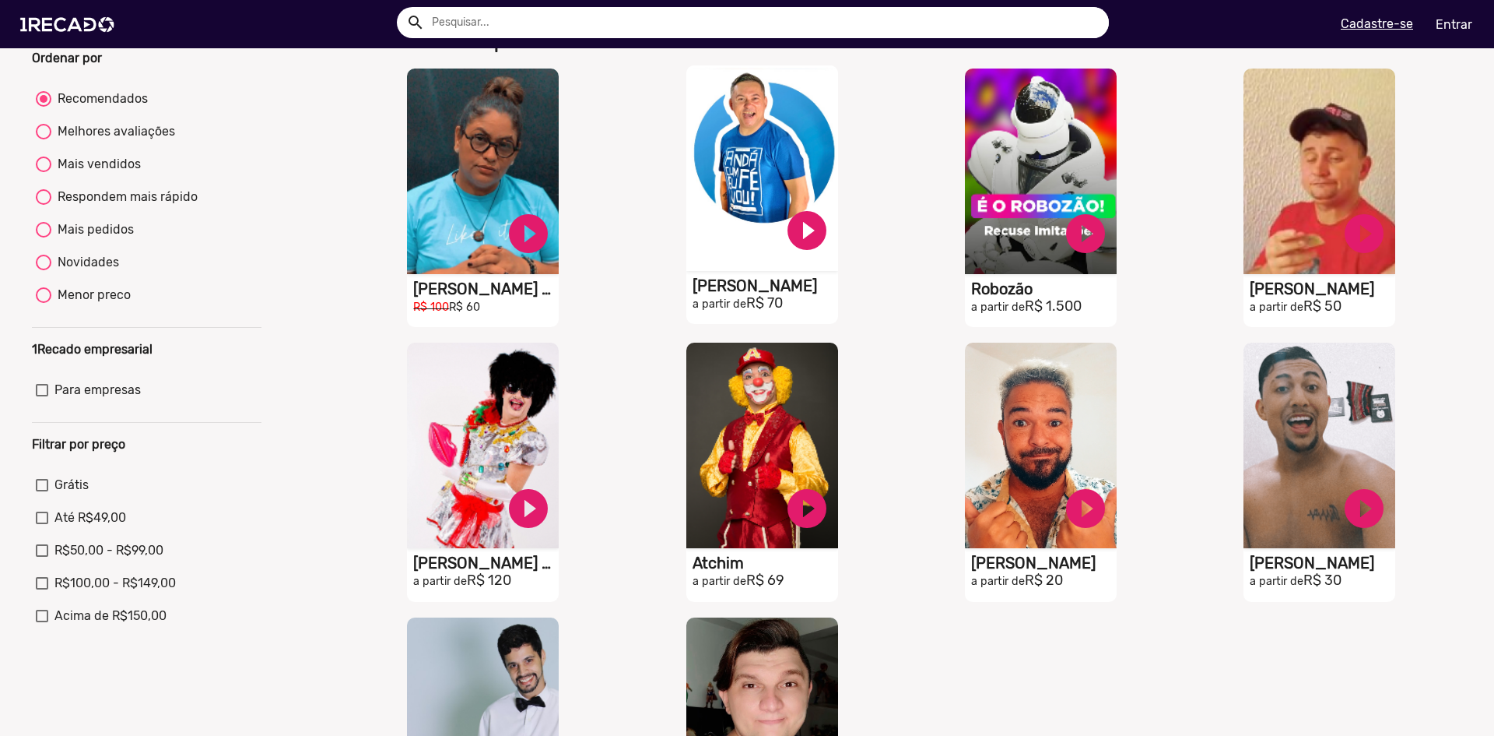
scroll to position [545, 0]
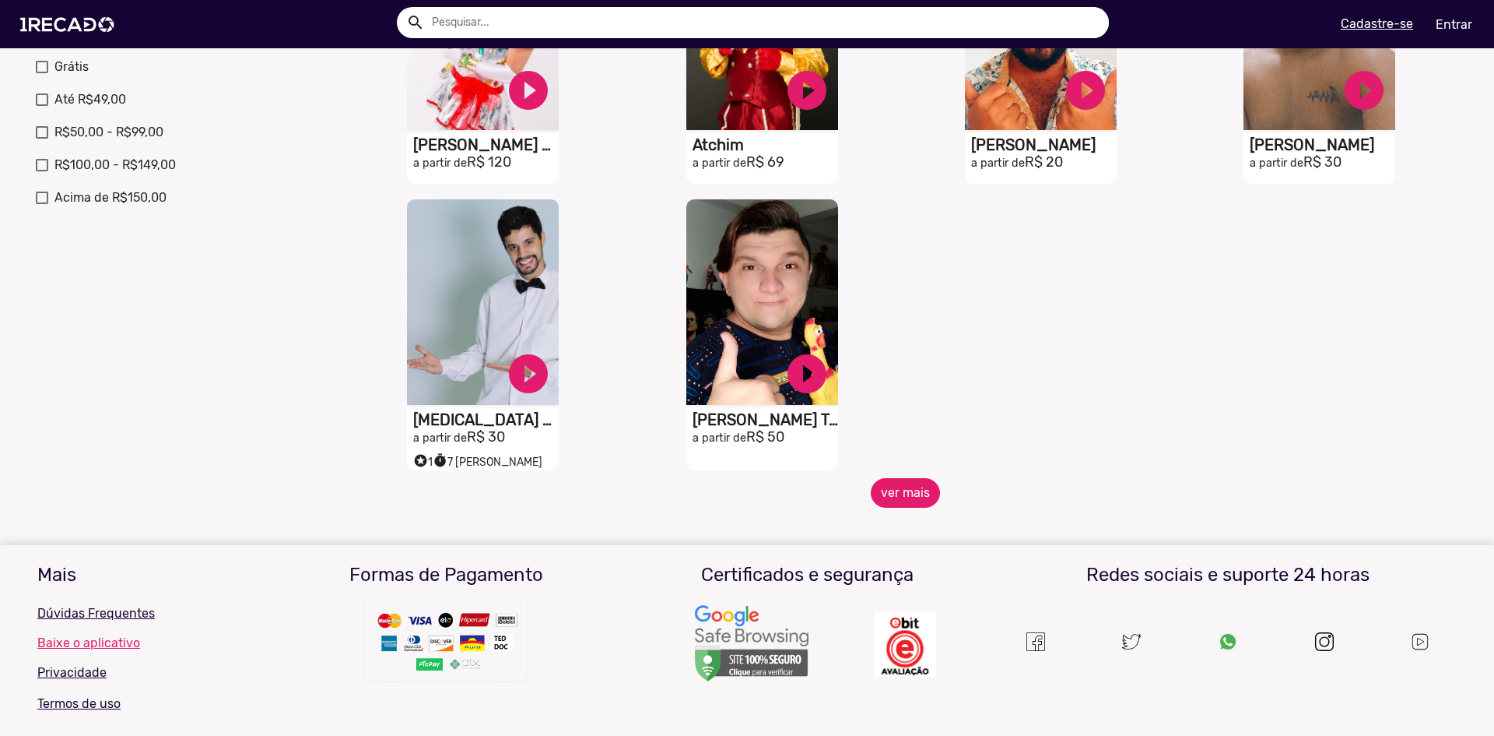
click at [915, 508] on button "ver mais" at bounding box center [905, 493] width 69 height 30
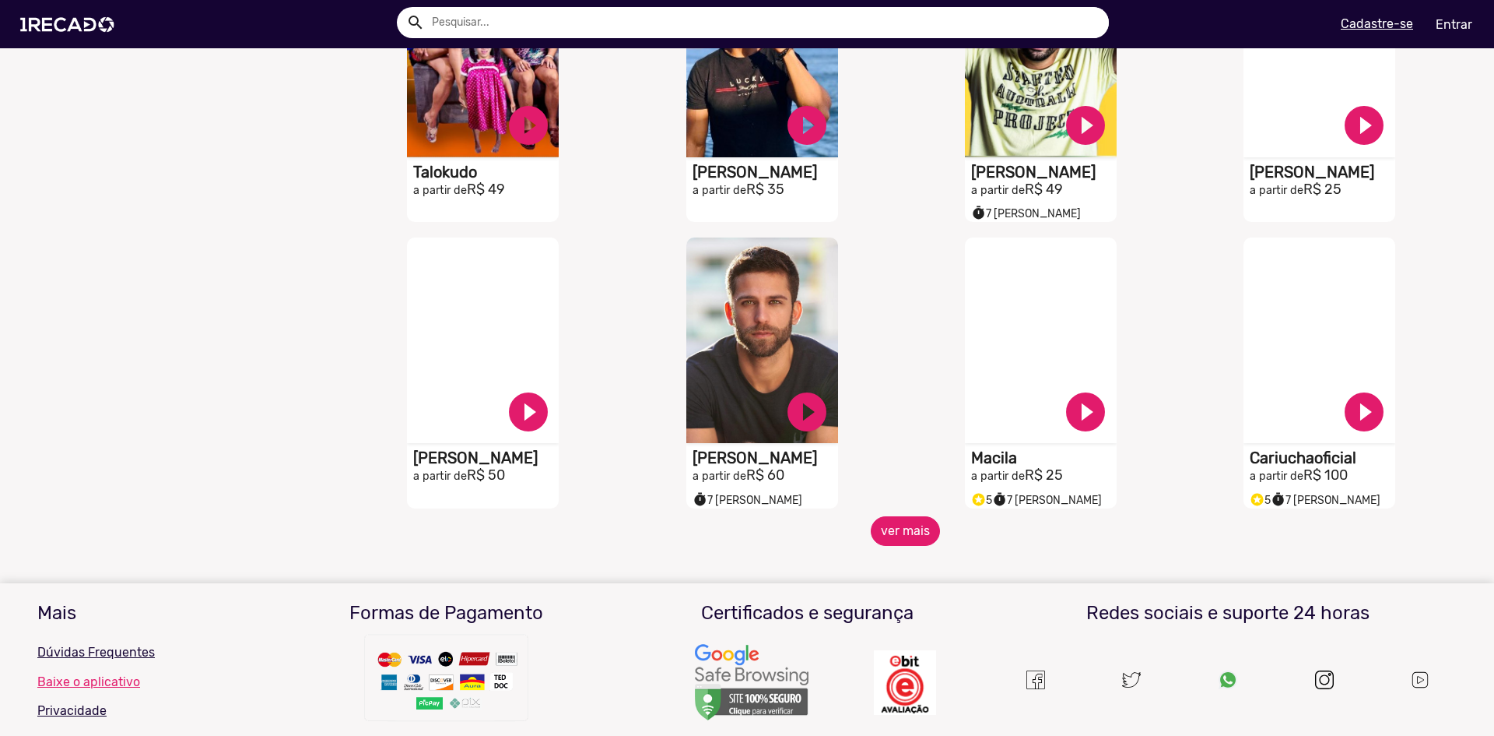
scroll to position [1168, 0]
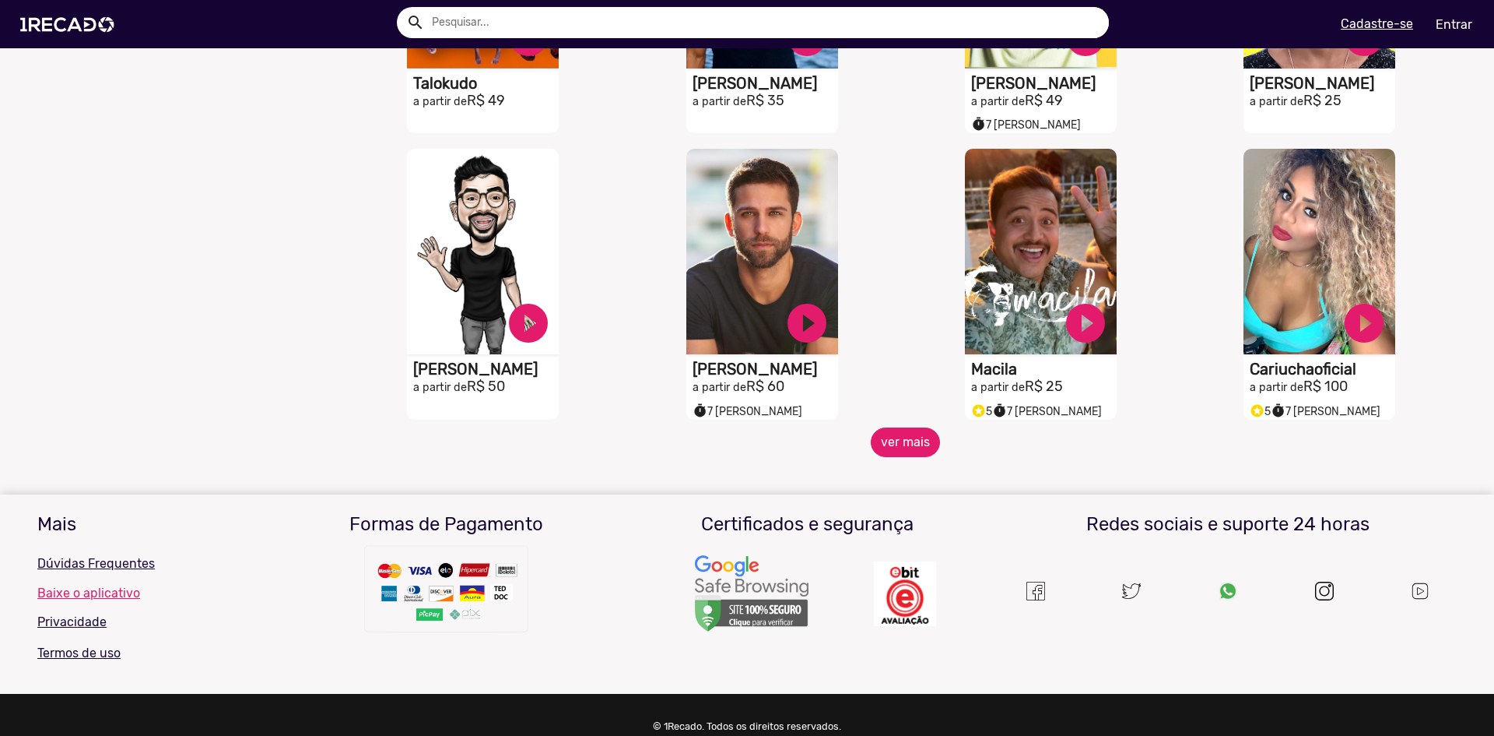
click at [887, 446] on button "ver mais" at bounding box center [905, 442] width 69 height 30
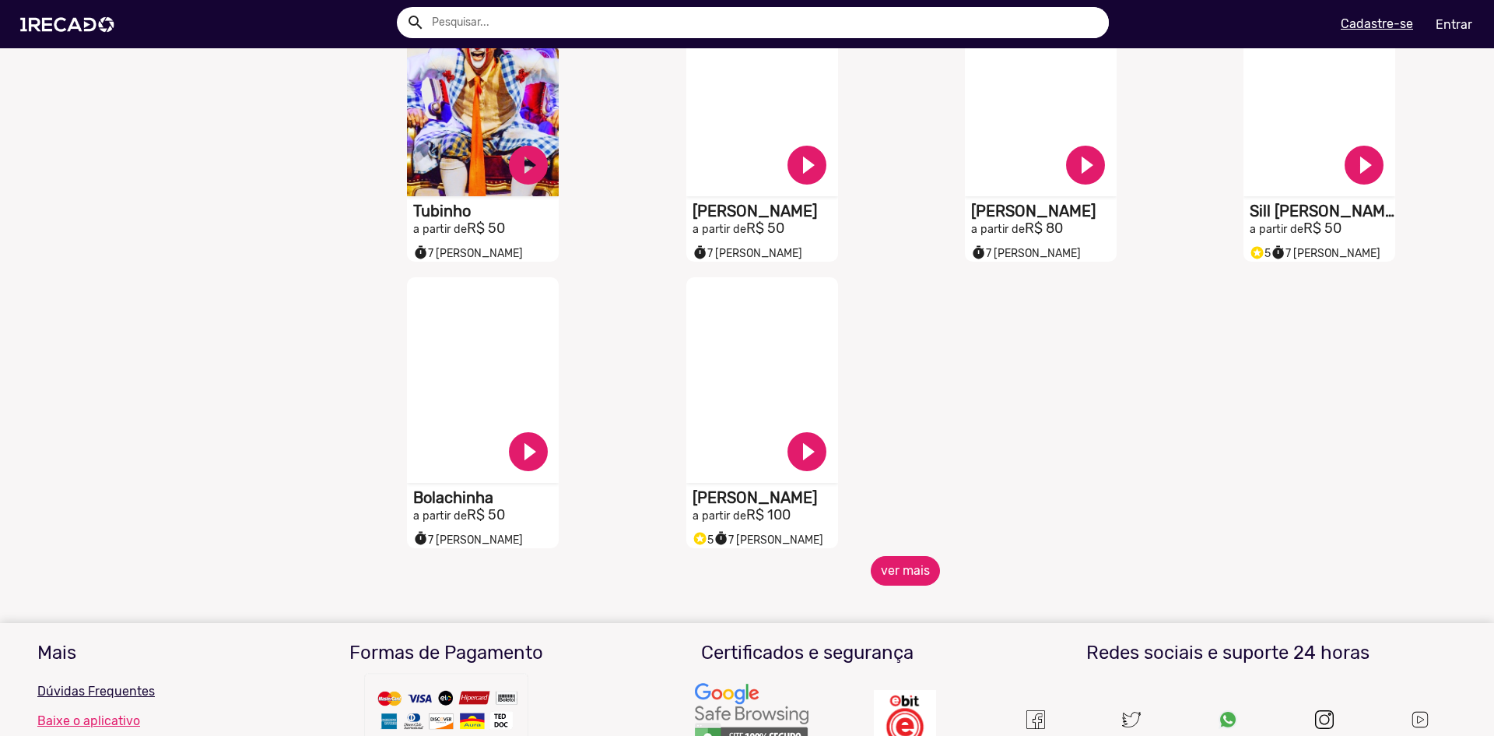
scroll to position [1712, 0]
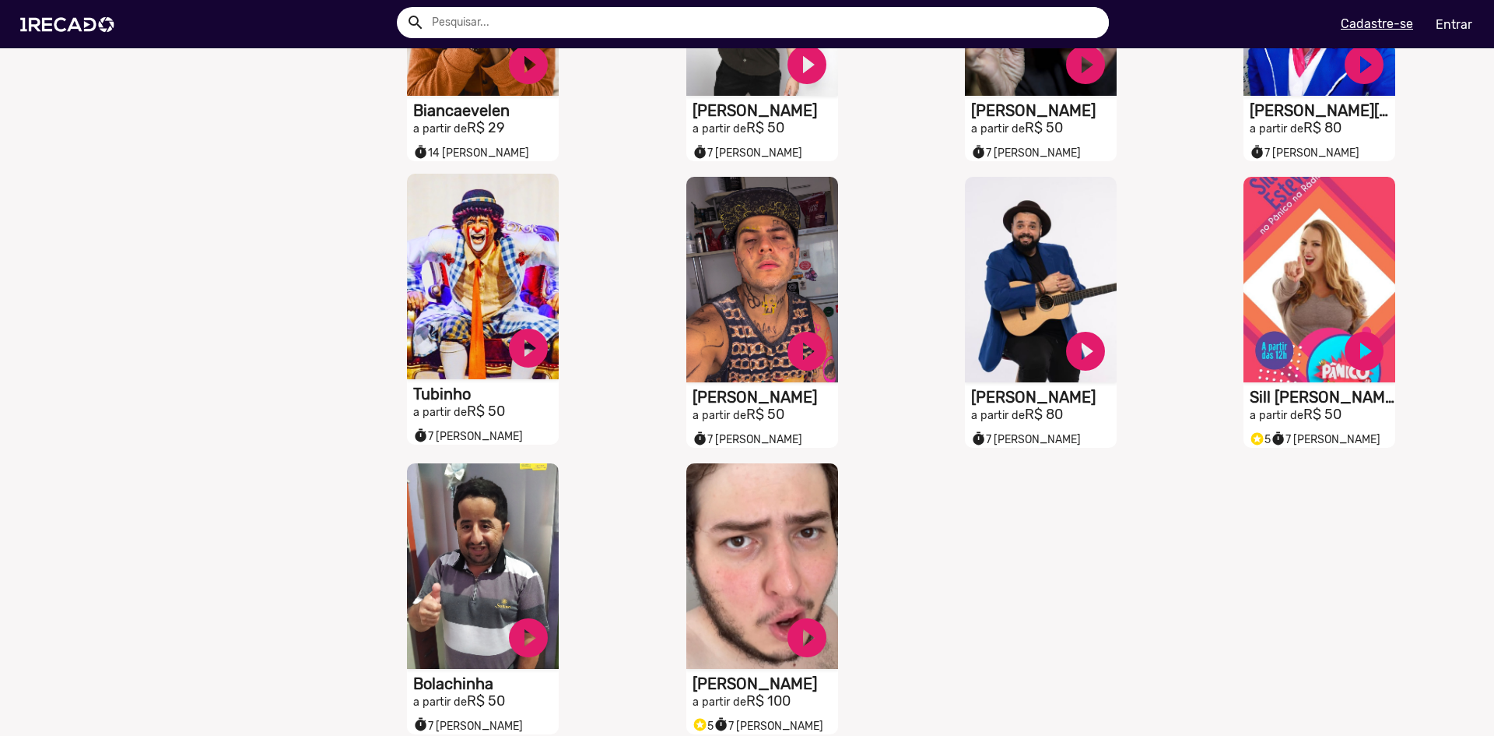
click at [475, 221] on video "S1RECADO vídeos dedicados para fãs e empresas" at bounding box center [483, 276] width 152 height 205
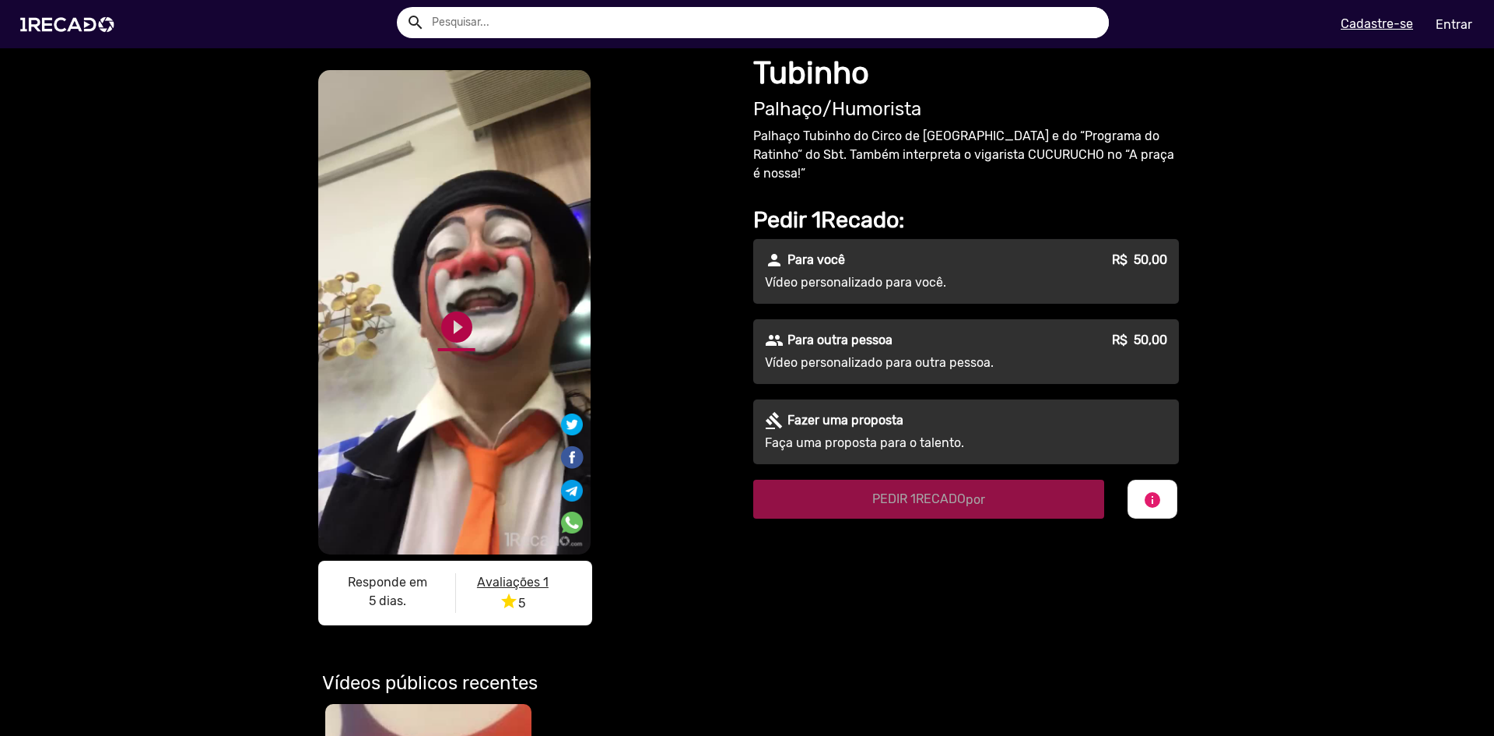
click at [456, 329] on link "play_circle_filled" at bounding box center [456, 326] width 37 height 37
click at [447, 317] on link "pause_circle" at bounding box center [456, 326] width 37 height 37
click at [520, 19] on input "text" at bounding box center [764, 22] width 689 height 31
type input "[PERSON_NAME]"
click at [401, 8] on button "search" at bounding box center [414, 21] width 27 height 27
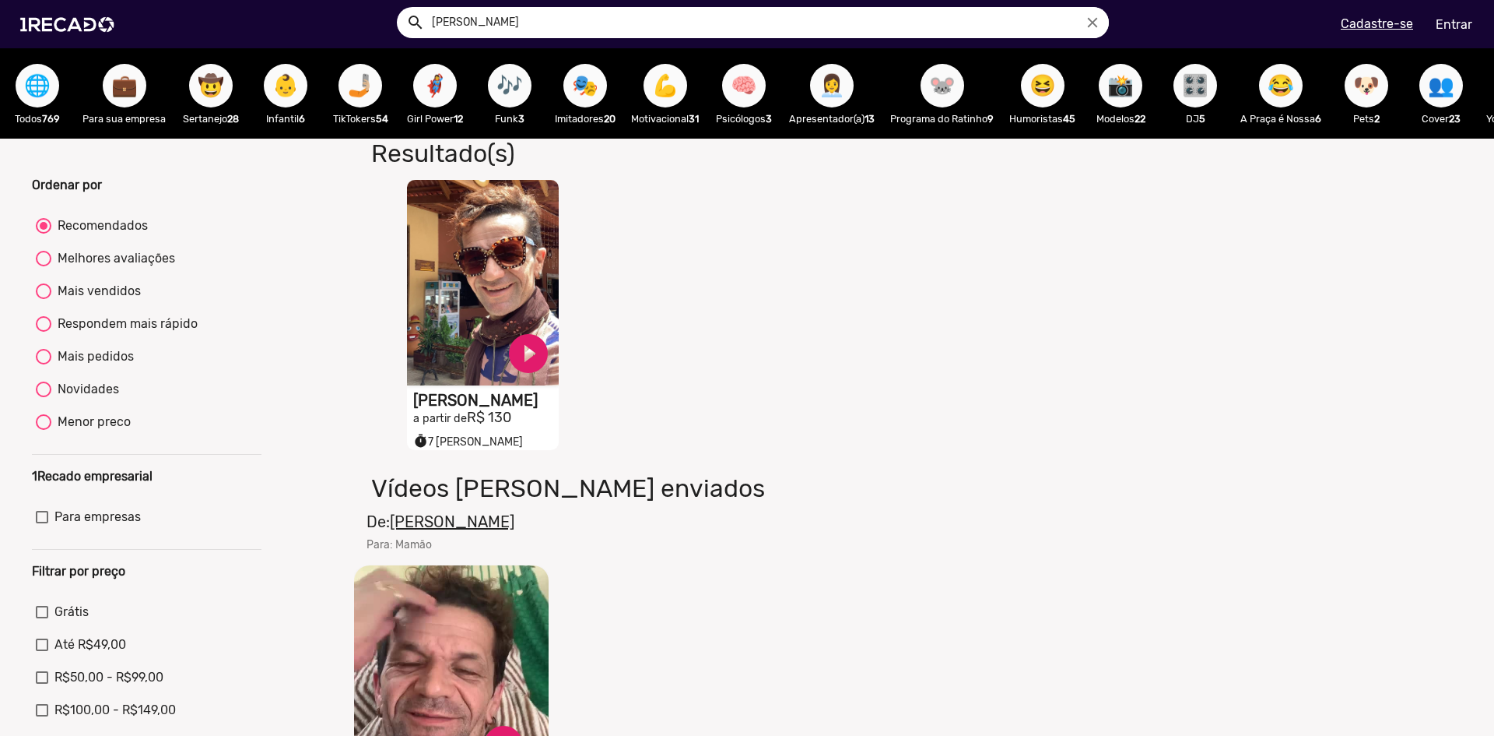
click at [518, 262] on video "S1RECADO vídeos dedicados para fãs e empresas" at bounding box center [483, 282] width 152 height 205
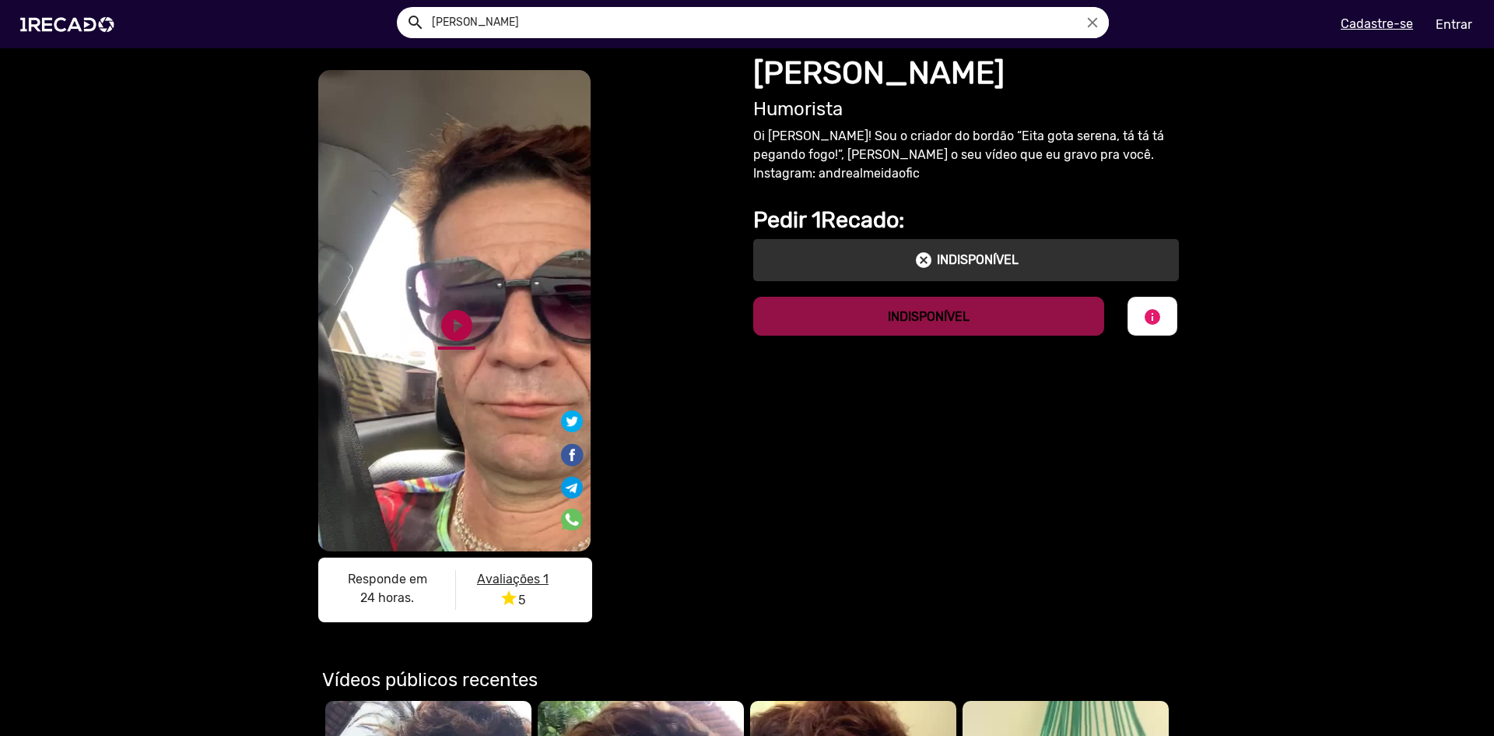
click at [456, 330] on link "play_circle_filled" at bounding box center [456, 325] width 37 height 37
